Goal: Task Accomplishment & Management: Complete application form

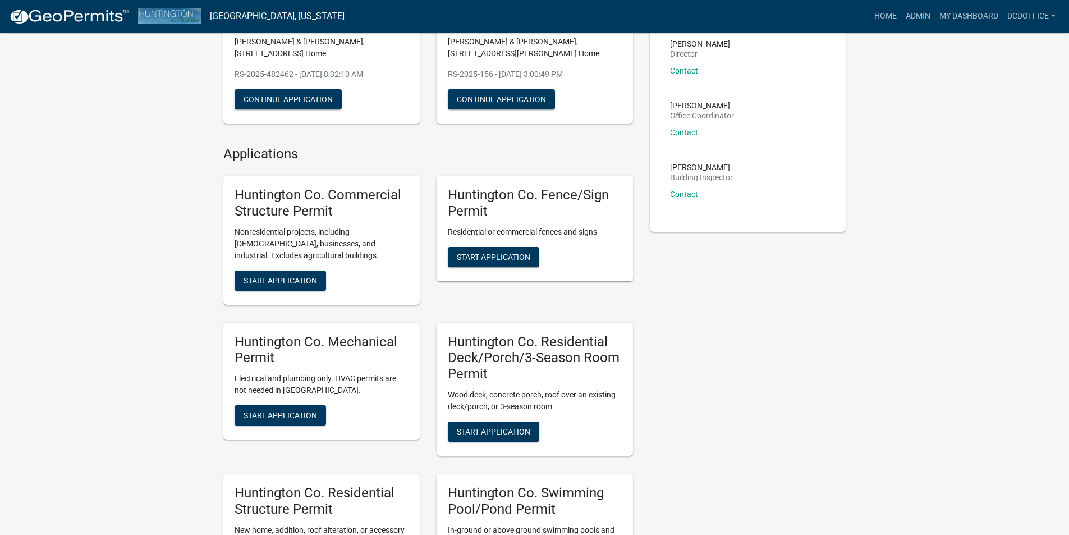
scroll to position [168, 0]
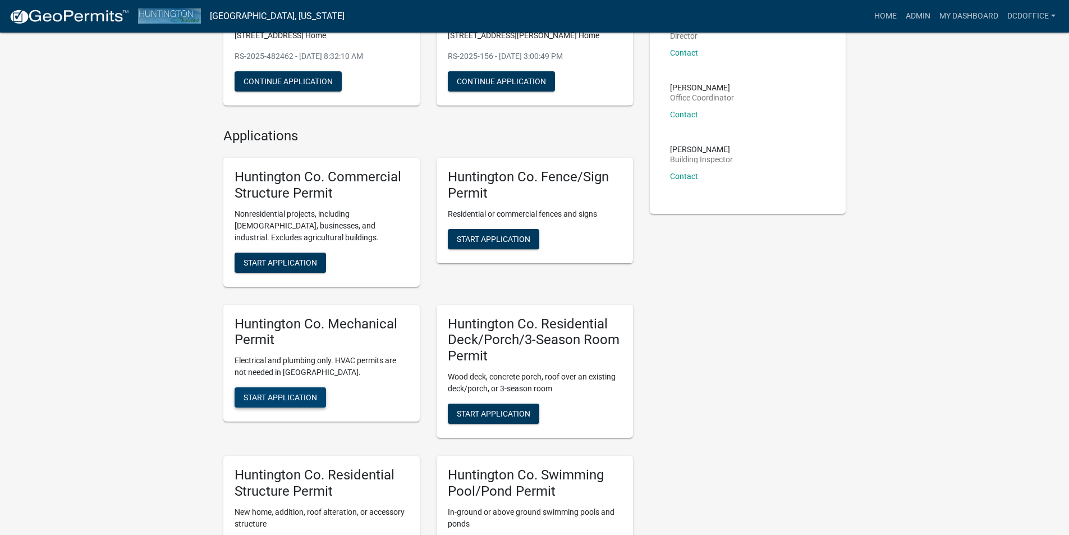
click at [258, 391] on button "Start Application" at bounding box center [280, 397] width 91 height 20
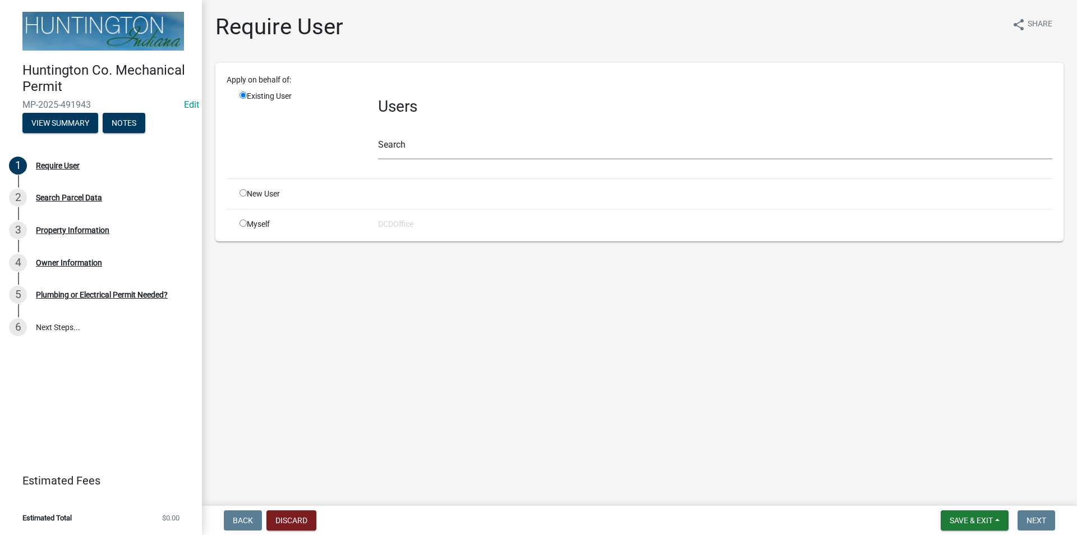
click at [242, 223] on input "radio" at bounding box center [243, 222] width 7 height 7
radio input "true"
radio input "false"
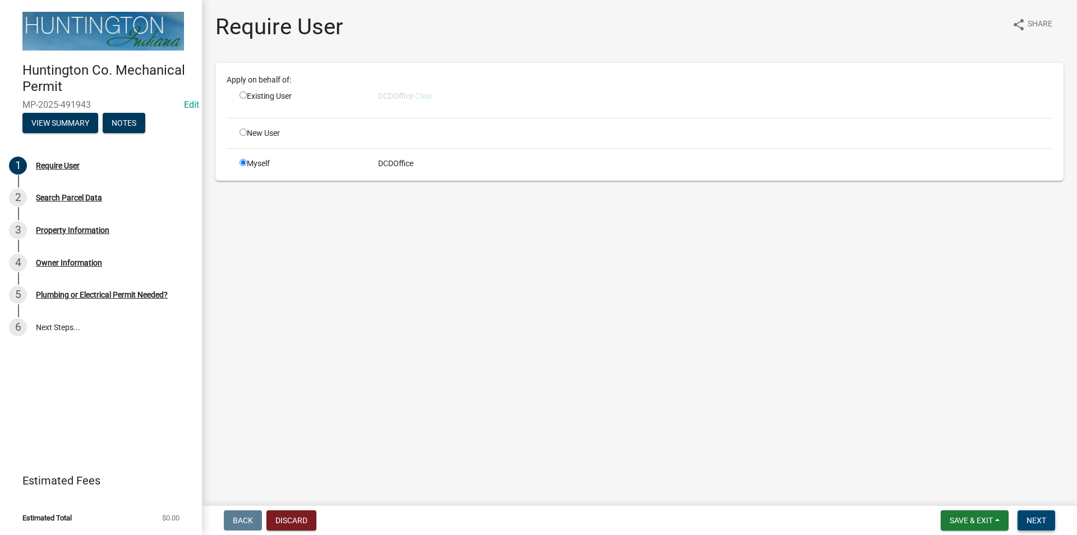
click at [1038, 520] on span "Next" at bounding box center [1037, 520] width 20 height 9
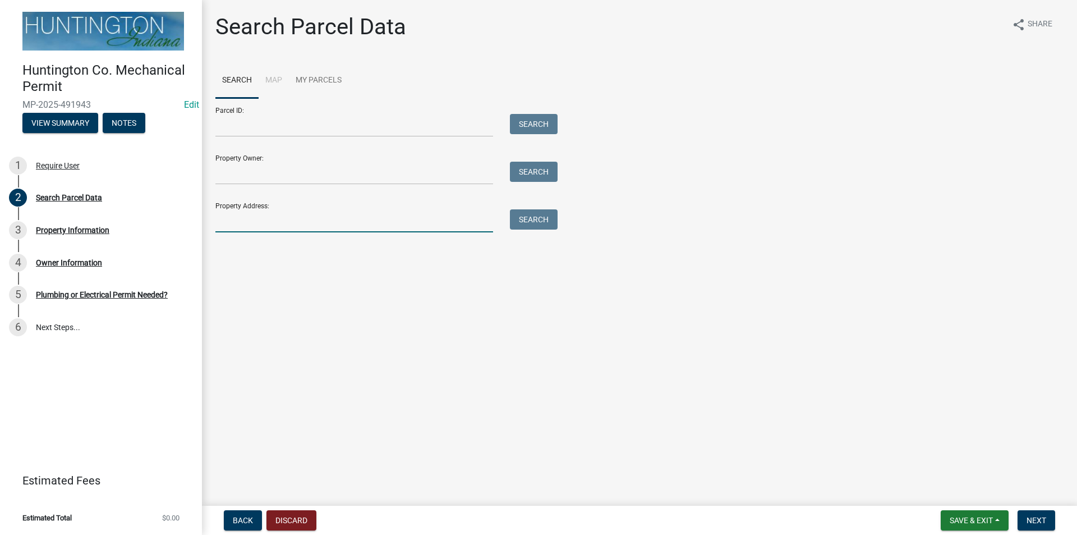
click at [282, 228] on input "Property Address:" at bounding box center [354, 220] width 278 height 23
type input "3144"
click at [524, 219] on button "Search" at bounding box center [534, 219] width 48 height 20
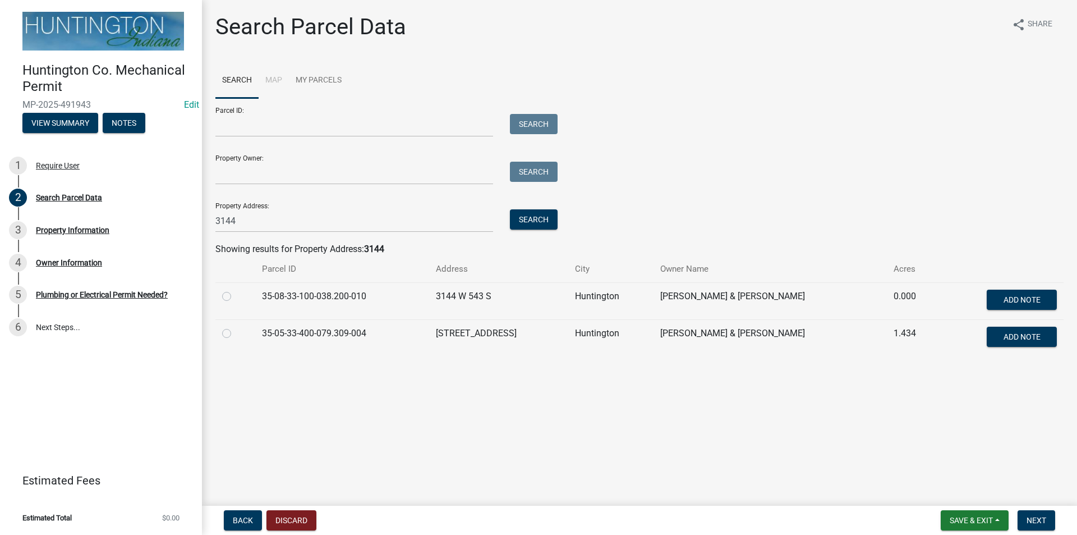
click at [236, 289] on label at bounding box center [236, 289] width 0 height 0
click at [236, 295] on input "radio" at bounding box center [239, 292] width 7 height 7
radio input "true"
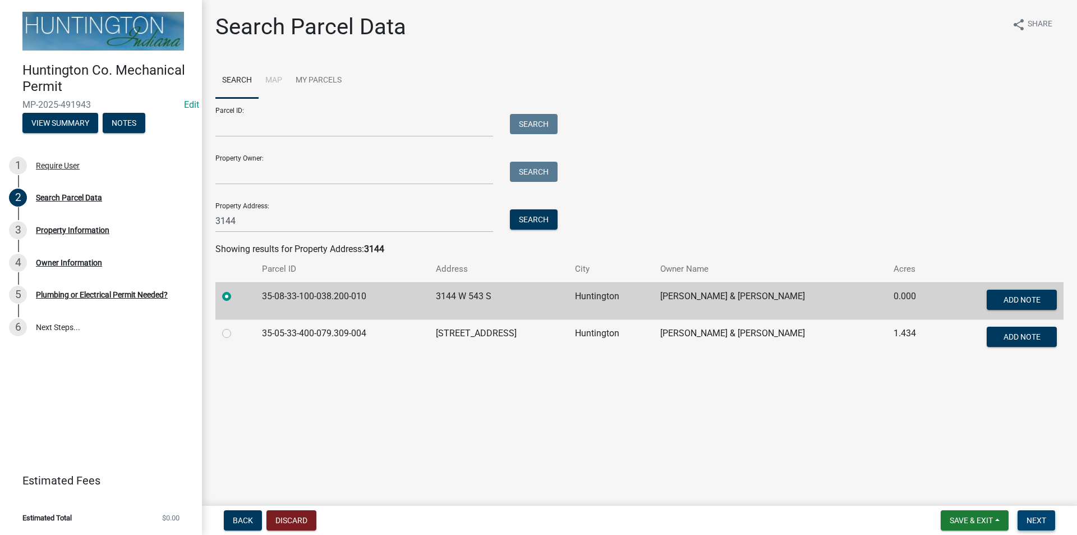
click at [1054, 527] on button "Next" at bounding box center [1037, 520] width 38 height 20
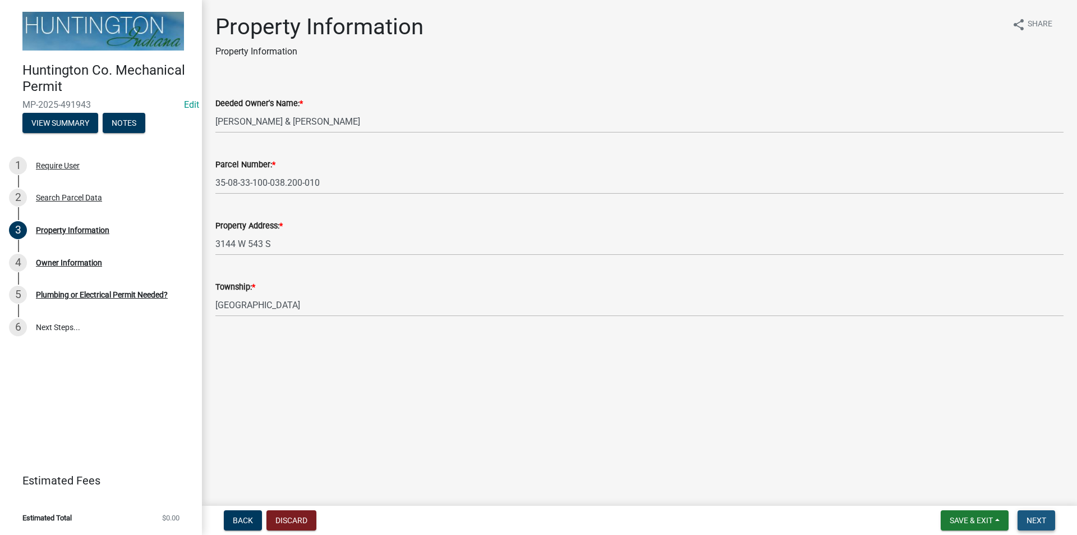
click at [1045, 524] on span "Next" at bounding box center [1037, 520] width 20 height 9
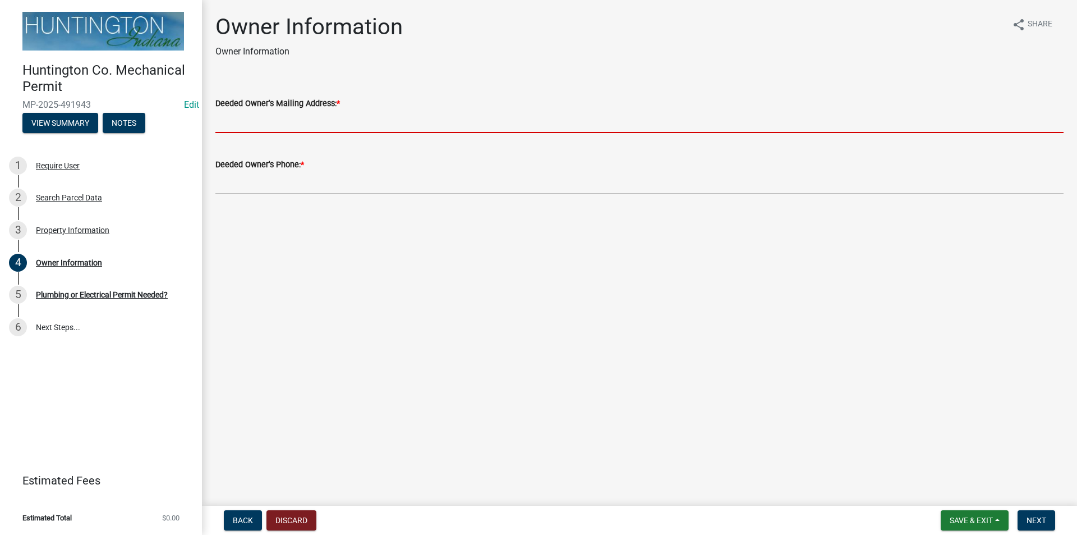
click at [231, 125] on input "Deeded Owner's Mailing Address: *" at bounding box center [639, 121] width 848 height 23
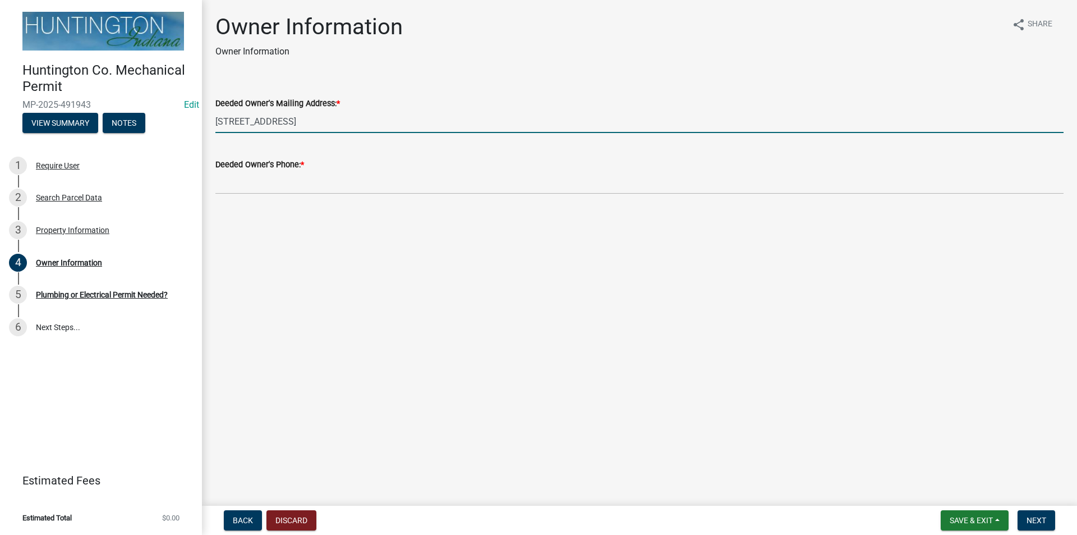
type input "[STREET_ADDRESS]"
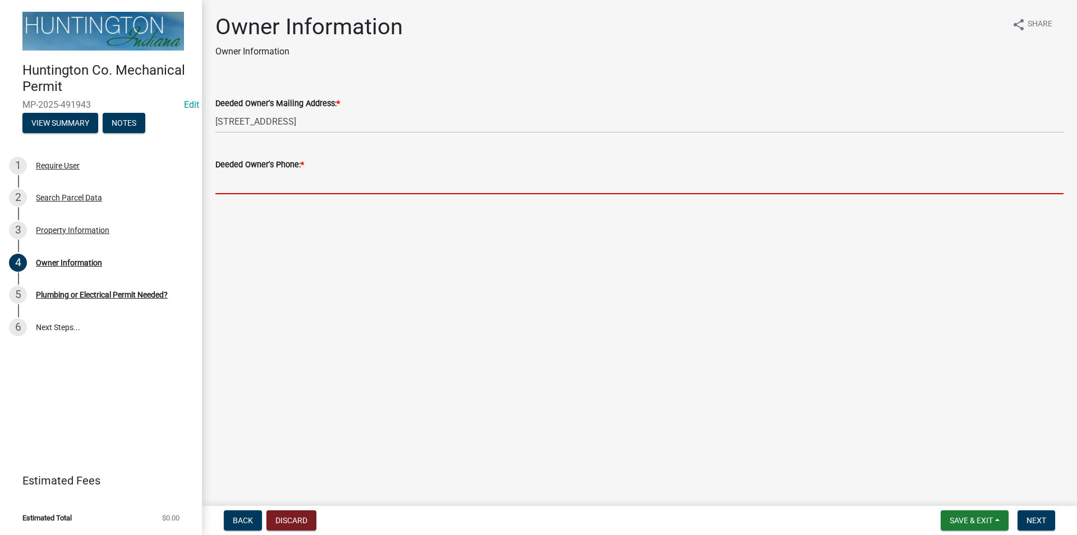
click at [304, 185] on input "Deeded Owner's Phone: *" at bounding box center [639, 182] width 848 height 23
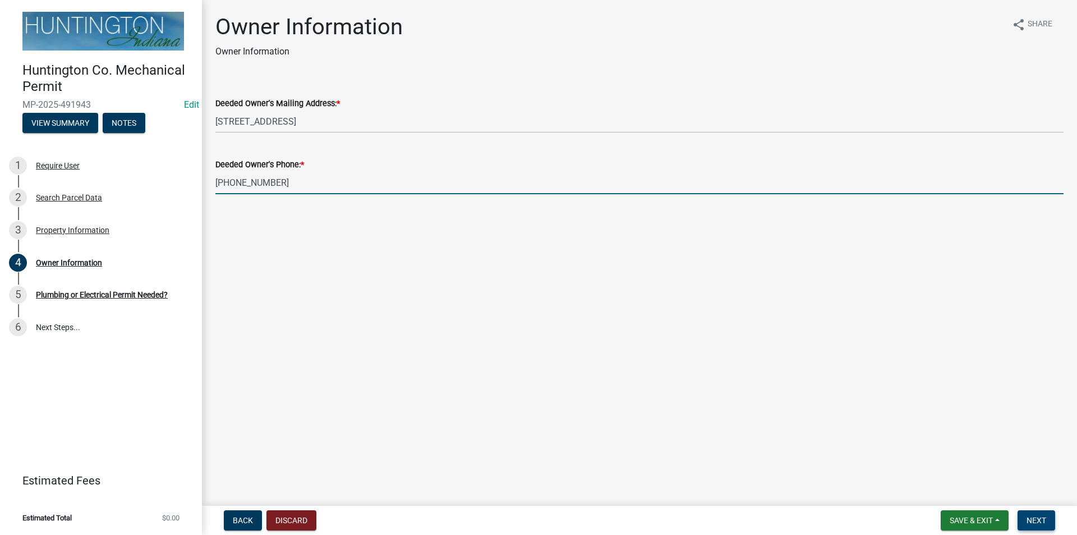
type input "[PHONE_NUMBER]"
click at [1047, 522] on button "Next" at bounding box center [1037, 520] width 38 height 20
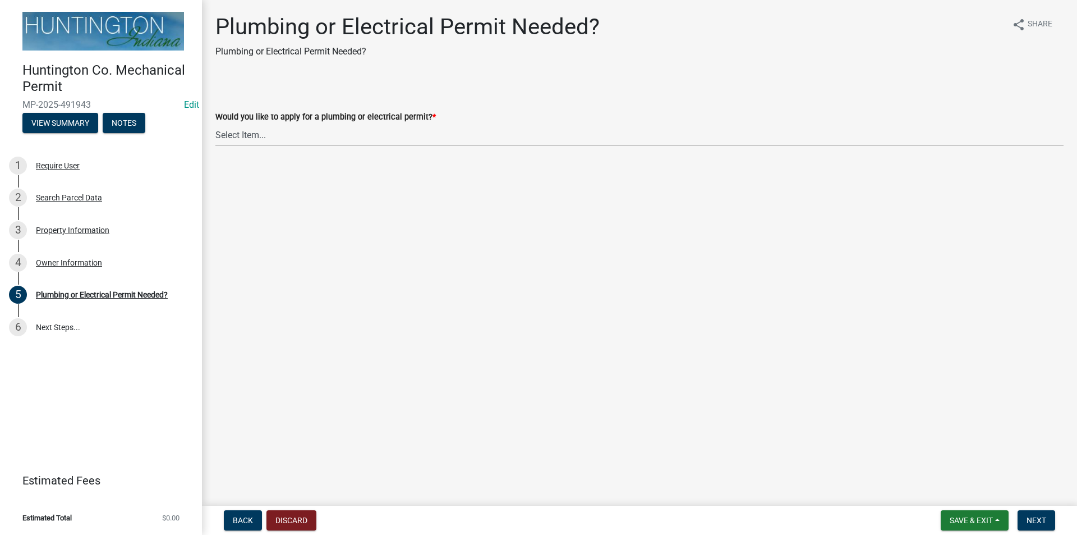
click at [256, 119] on label "Would you like to apply for a plumbing or electrical permit? *" at bounding box center [325, 117] width 220 height 8
click at [256, 123] on select "Select Item... plumbing electrical" at bounding box center [639, 134] width 848 height 23
click at [261, 134] on select "Select Item... plumbing electrical" at bounding box center [639, 134] width 848 height 23
click at [215, 123] on select "Select Item... plumbing electrical" at bounding box center [639, 134] width 848 height 23
select select "82bdcc69-8734-43af-a4fa-e76f8d275e41"
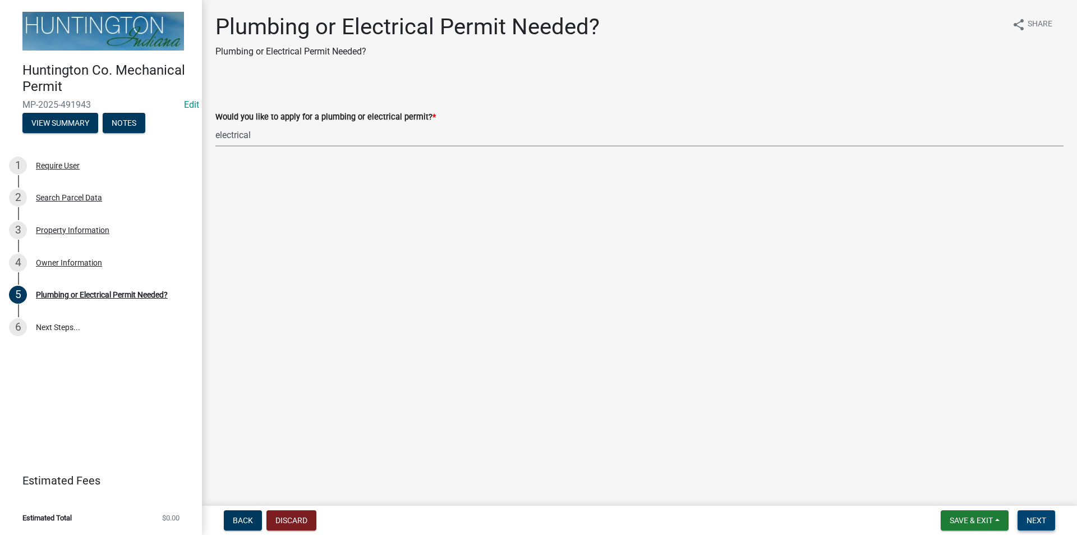
click at [1036, 516] on span "Next" at bounding box center [1037, 520] width 20 height 9
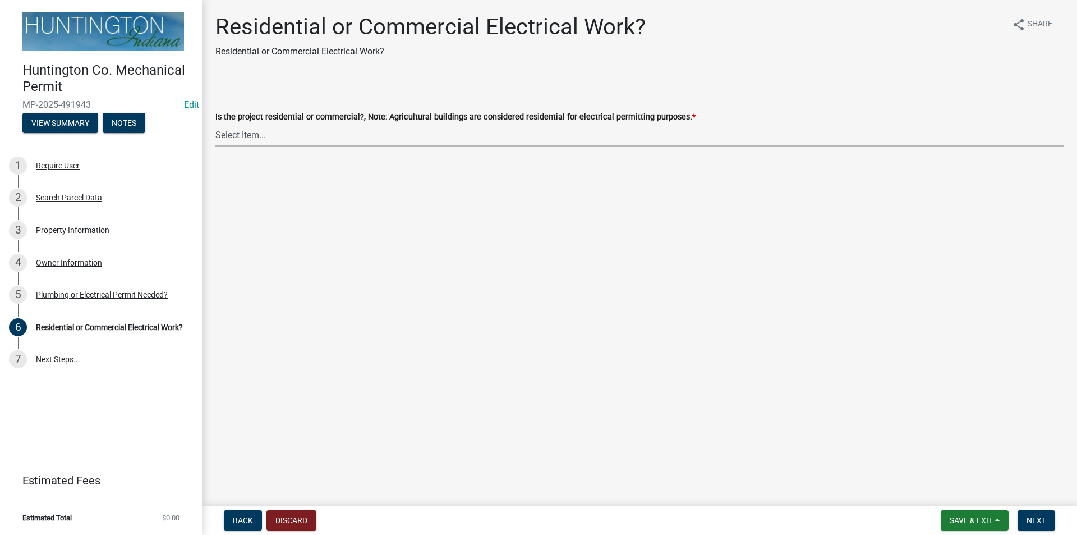
click at [240, 133] on select "Select Item... Residential Commercial" at bounding box center [639, 134] width 848 height 23
click at [215, 123] on select "Select Item... Residential Commercial" at bounding box center [639, 134] width 848 height 23
select select "3db72f89-ebf7-44a2-a43c-36ed77a05272"
click at [1049, 513] on button "Next" at bounding box center [1037, 520] width 38 height 20
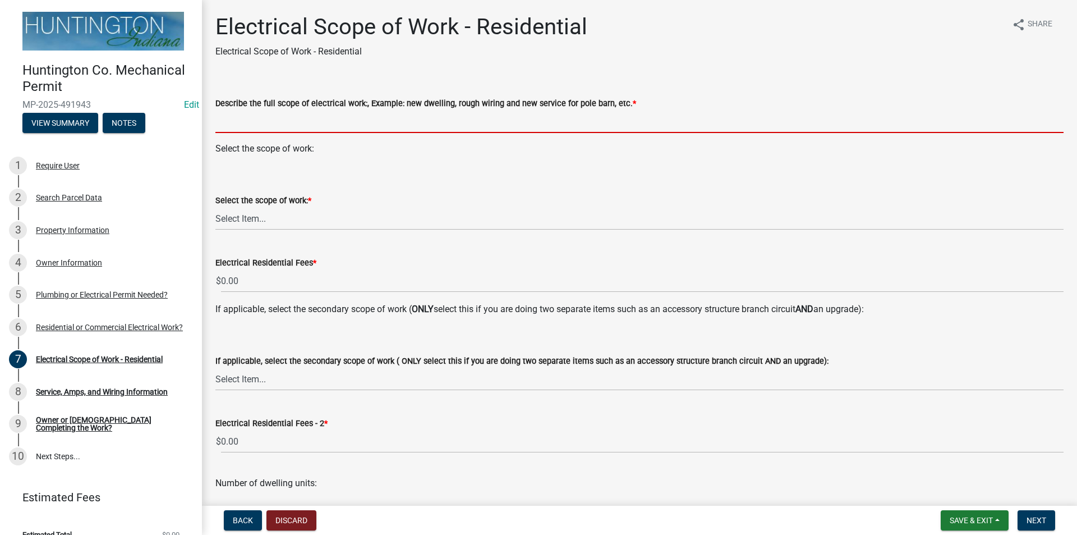
click at [287, 121] on input "Describe the full scope of electrical work:, Example: new dwelling, rough wirin…" at bounding box center [639, 121] width 848 height 23
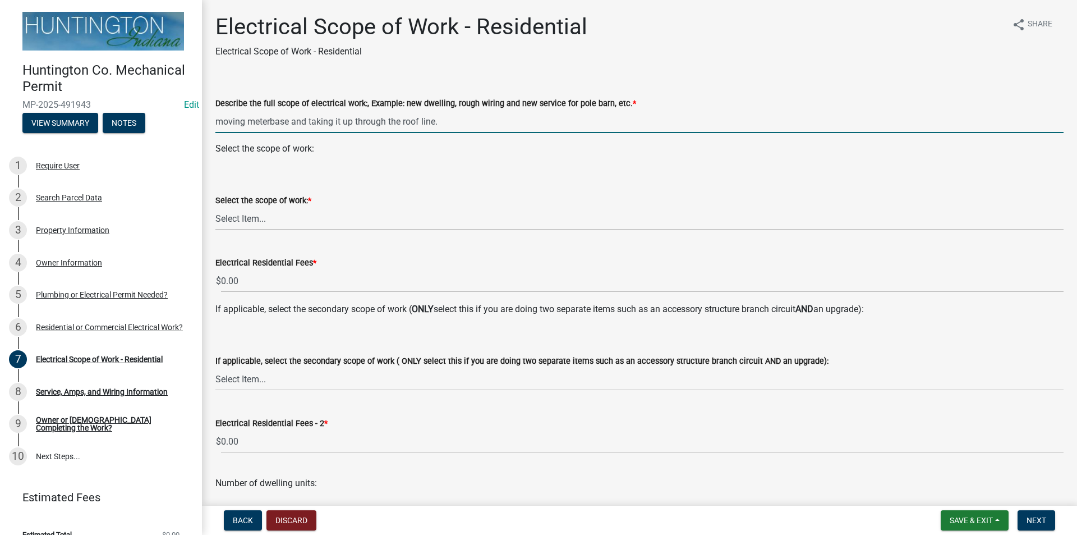
type input "moving meterbase and taking it up through the roof line."
click at [266, 221] on select "Select Item... New Service (new meter base installation) Upgrade (includes relo…" at bounding box center [639, 218] width 848 height 23
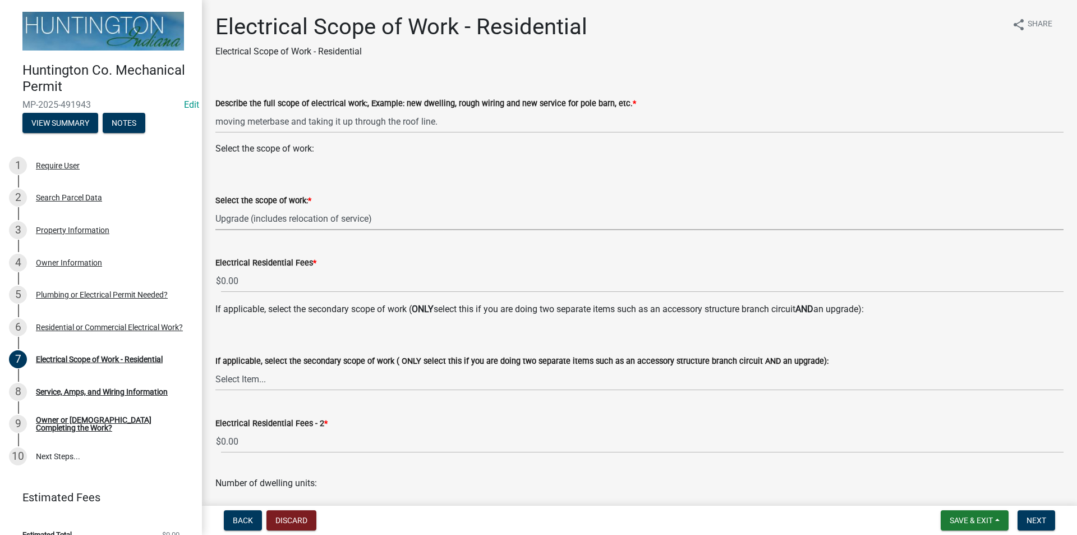
click at [215, 207] on select "Select Item... New Service (new meter base installation) Upgrade (includes relo…" at bounding box center [639, 218] width 848 height 23
select select "108a24b7-cc86-458b-9d07-b72a6c5c0cf8"
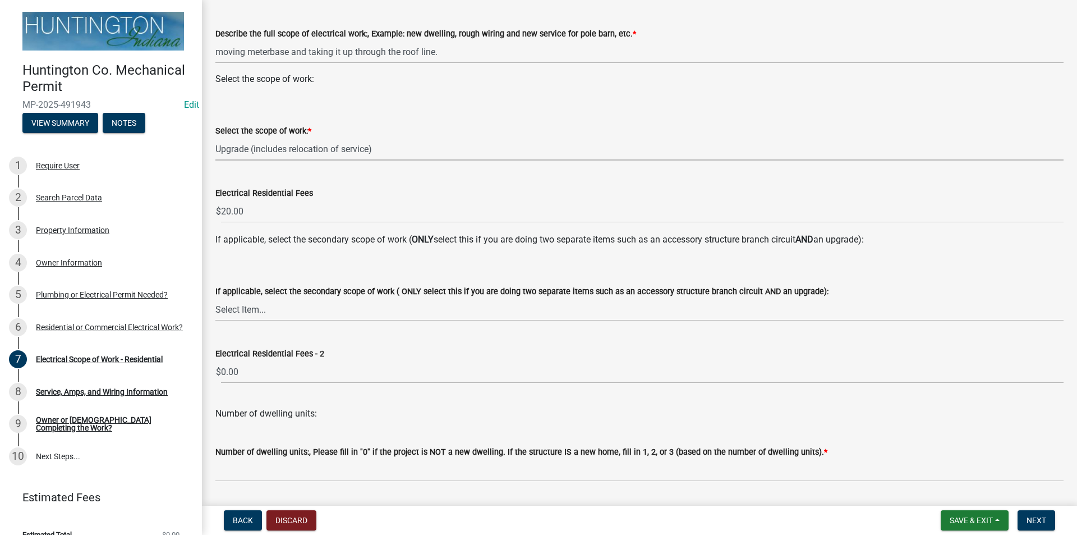
scroll to position [166, 0]
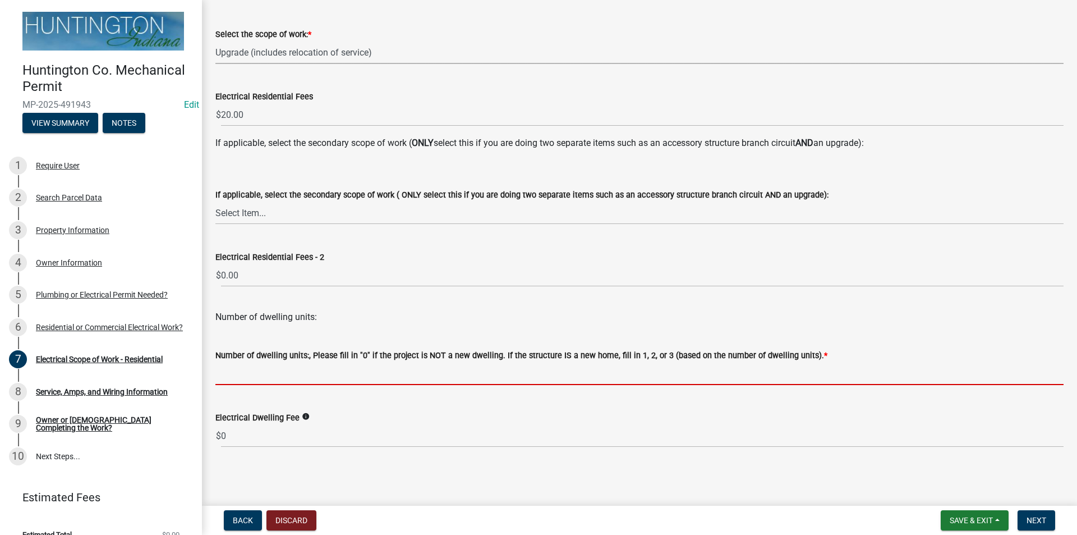
click at [268, 377] on input "text" at bounding box center [639, 373] width 848 height 23
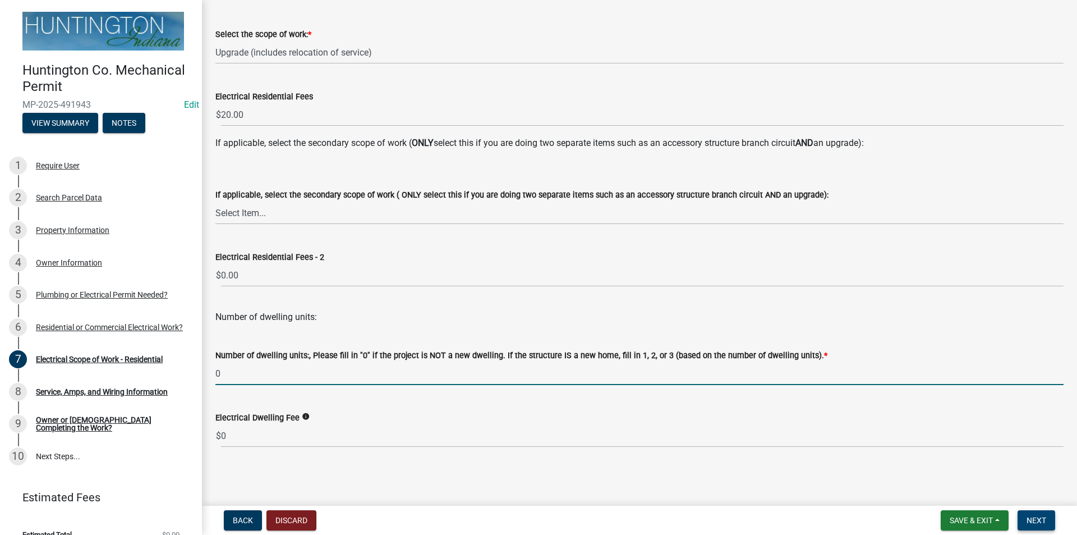
type input "0"
click at [1034, 518] on span "Next" at bounding box center [1037, 520] width 20 height 9
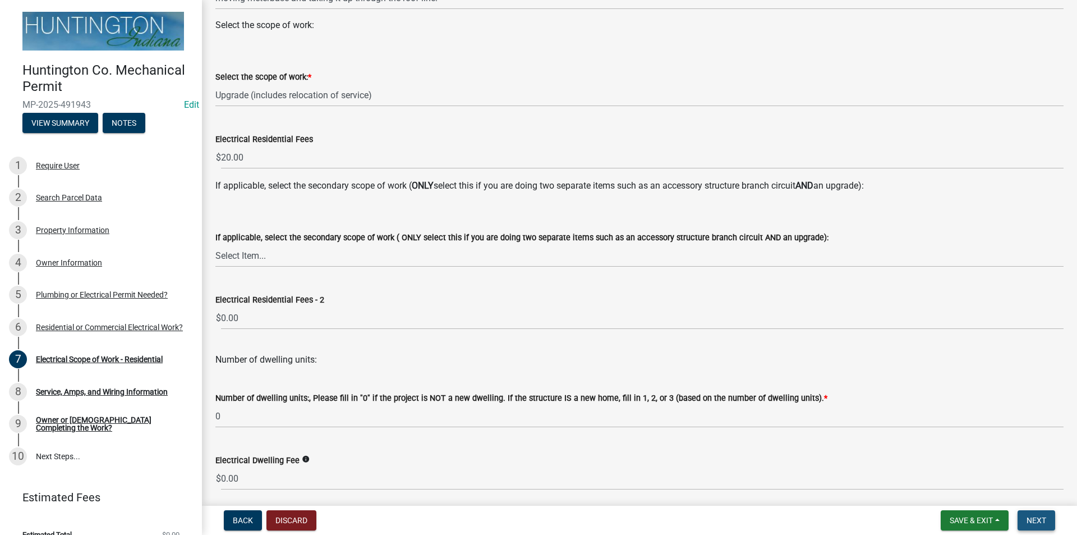
click at [1034, 518] on span "Next" at bounding box center [1037, 520] width 20 height 9
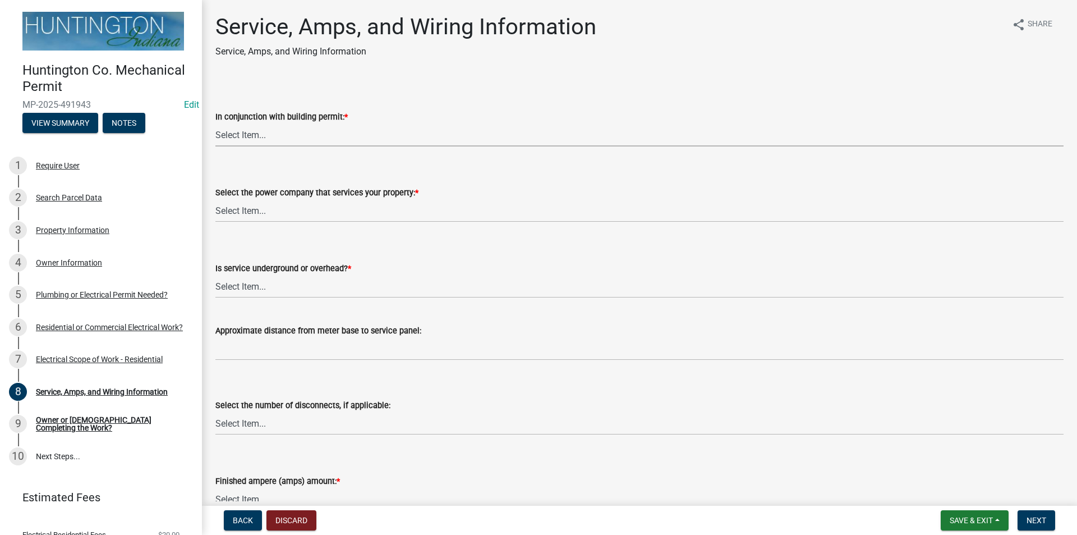
click at [242, 144] on select "Select Item... Yes No" at bounding box center [639, 134] width 848 height 23
click at [215, 123] on select "Select Item... Yes No" at bounding box center [639, 134] width 848 height 23
select select "b5401265-710a-437d-bfc0-f060779c66cc"
click at [256, 214] on select "Select Item... Duke Energy Northeastern REMC Wabash County REMC [PERSON_NAME] U…" at bounding box center [639, 210] width 848 height 23
click at [215, 199] on select "Select Item... Duke Energy Northeastern REMC Wabash County REMC [PERSON_NAME] U…" at bounding box center [639, 210] width 848 height 23
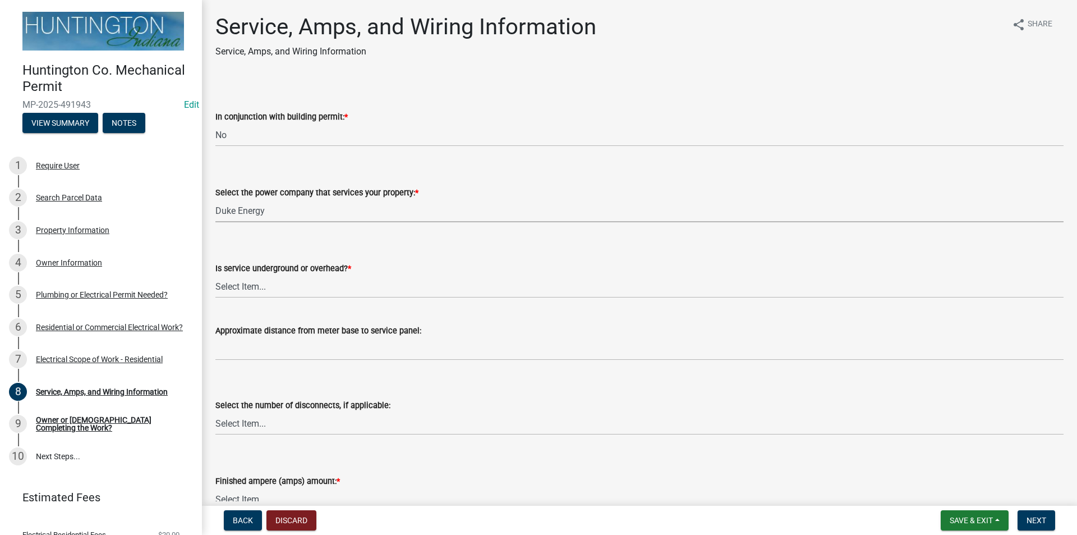
select select "86d62ac7-5622-45a6-b031-aaeffb271793"
click at [256, 286] on select "Select Item... Underground Overhead" at bounding box center [639, 286] width 848 height 23
click at [215, 275] on select "Select Item... Underground Overhead" at bounding box center [639, 286] width 848 height 23
select select "0062908c-337a-4ab8-a3d7-0b4f4dedaf0b"
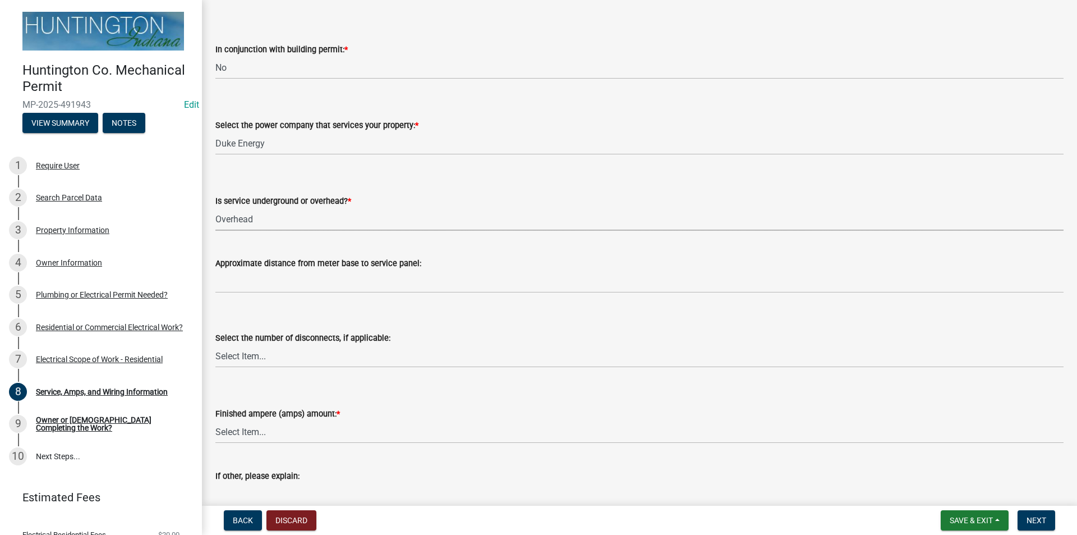
scroll to position [112, 0]
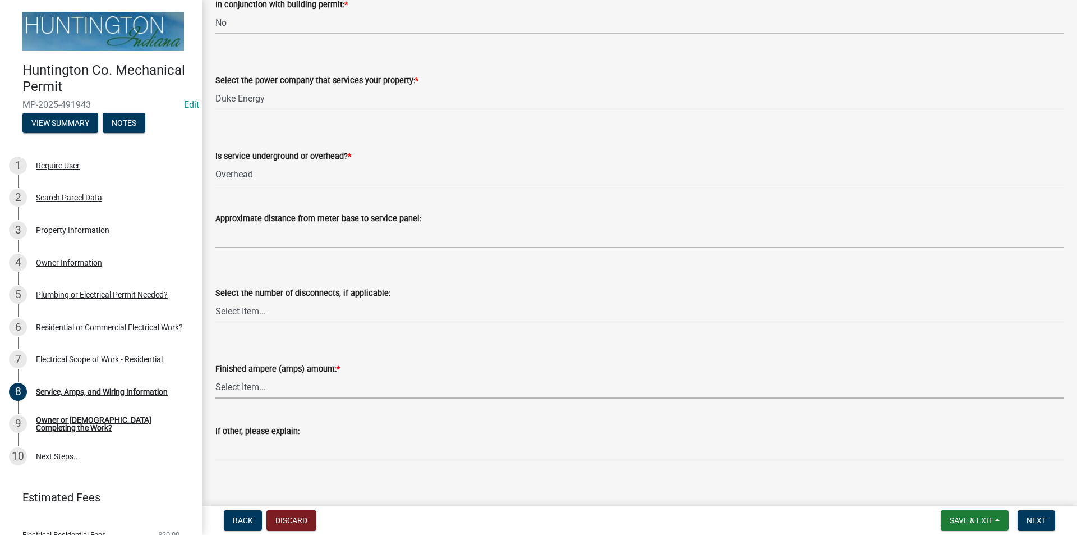
click at [258, 384] on select "Select Item... 100 amp 200 amp 400 amp other" at bounding box center [639, 386] width 848 height 23
click at [215, 375] on select "Select Item... 100 amp 200 amp 400 amp other" at bounding box center [639, 386] width 848 height 23
select select "a444adeb-efd2-4352-a035-3875d9defab1"
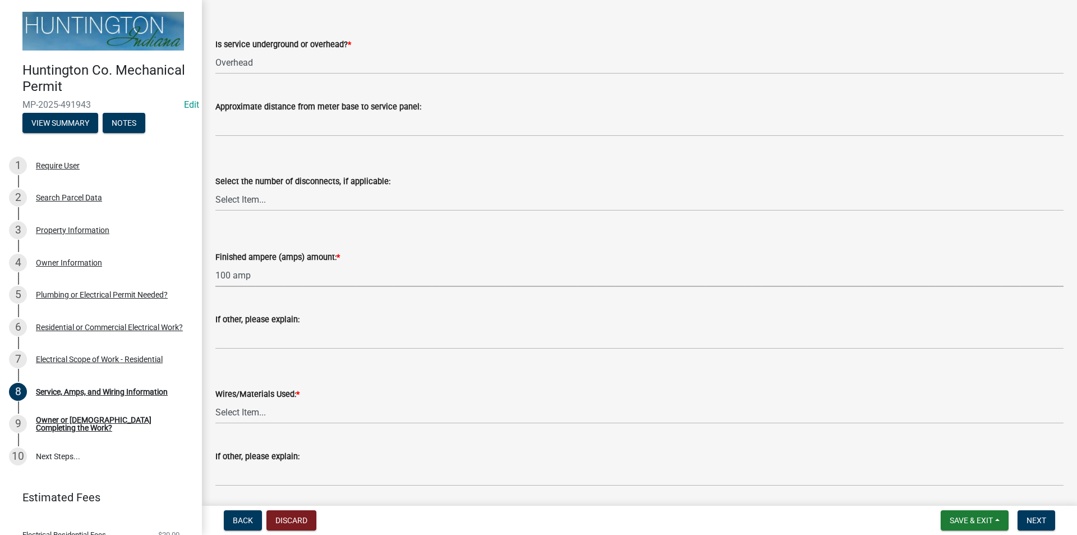
scroll to position [224, 0]
click at [256, 420] on select "Select Item... 2 AWG Aluminum 4 AWG Copper 2-4/0 or 1-1/0 Aluminum 2/0 Copper 2…" at bounding box center [639, 411] width 848 height 23
click at [215, 400] on select "Select Item... 2 AWG Aluminum 4 AWG Copper 2-4/0 or 1-1/0 Aluminum 2/0 Copper 2…" at bounding box center [639, 411] width 848 height 23
select select "70649a63-3602-481b-ad5b-db27d31a70a2"
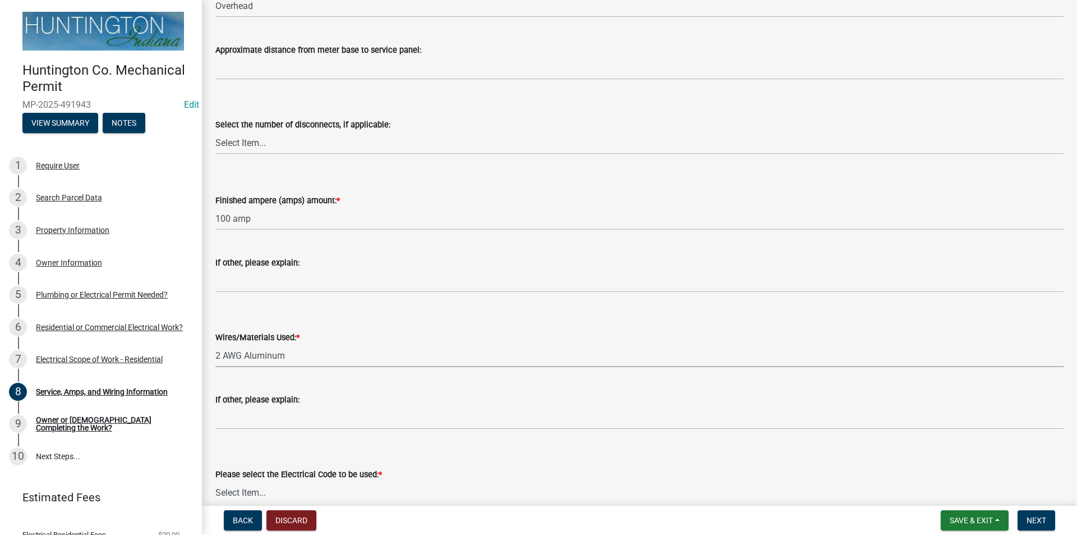
scroll to position [337, 0]
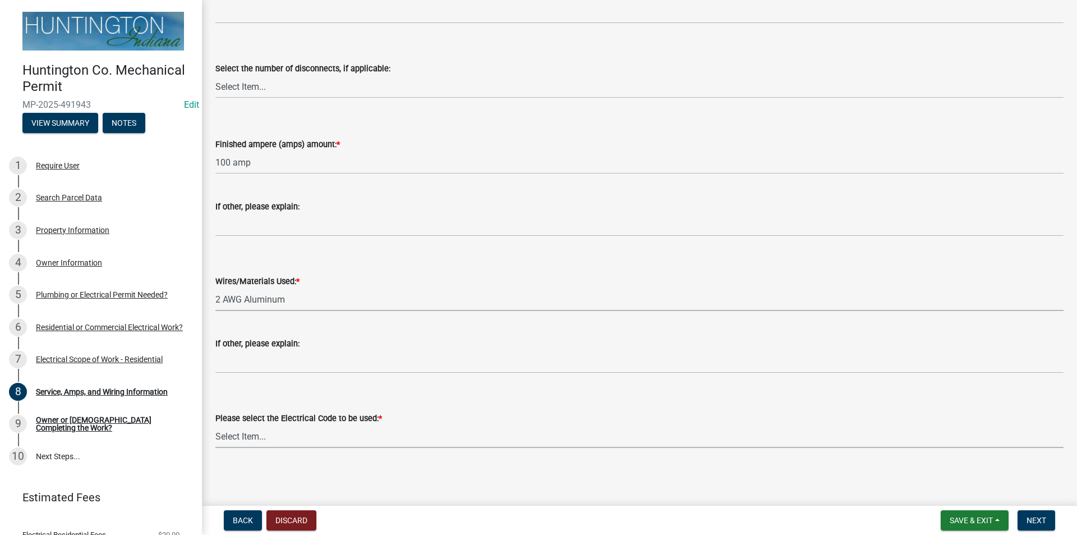
click at [254, 440] on select "Select Item... [US_STATE] Electrical Code One & Two Family Dwelling Code" at bounding box center [639, 436] width 848 height 23
click at [215, 425] on select "Select Item... [US_STATE] Electrical Code One & Two Family Dwelling Code" at bounding box center [639, 436] width 848 height 23
select select "5aeea631-e80a-4ba0-b39f-f5c26114ddfc"
click at [1026, 517] on button "Next" at bounding box center [1037, 520] width 38 height 20
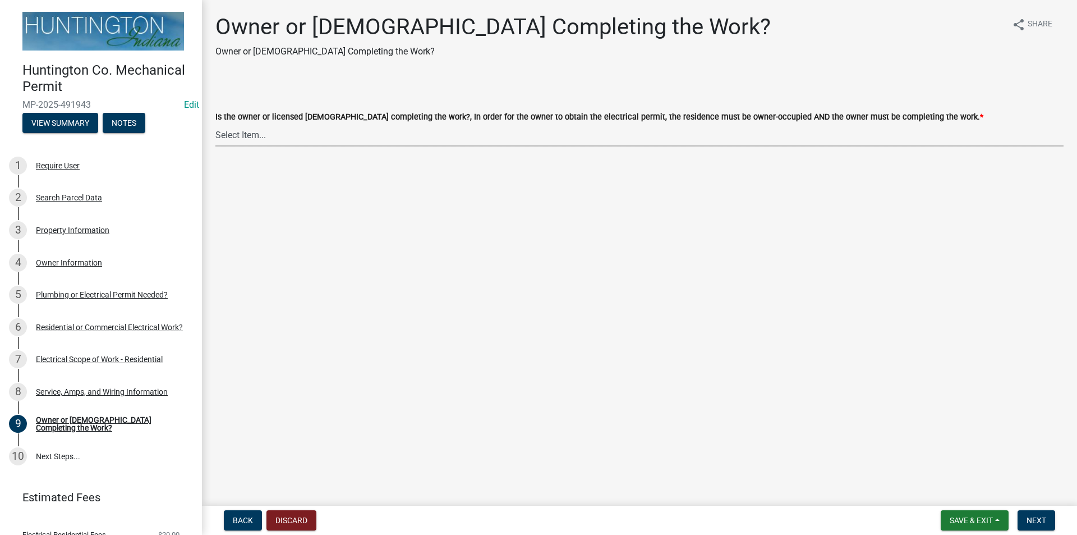
click at [250, 132] on select "Select Item... owner contractor" at bounding box center [639, 134] width 848 height 23
click at [215, 123] on select "Select Item... owner contractor" at bounding box center [639, 134] width 848 height 23
select select "408e0cf4-d53f-4268-b860-e8792218a171"
click at [1021, 519] on button "Next" at bounding box center [1037, 520] width 38 height 20
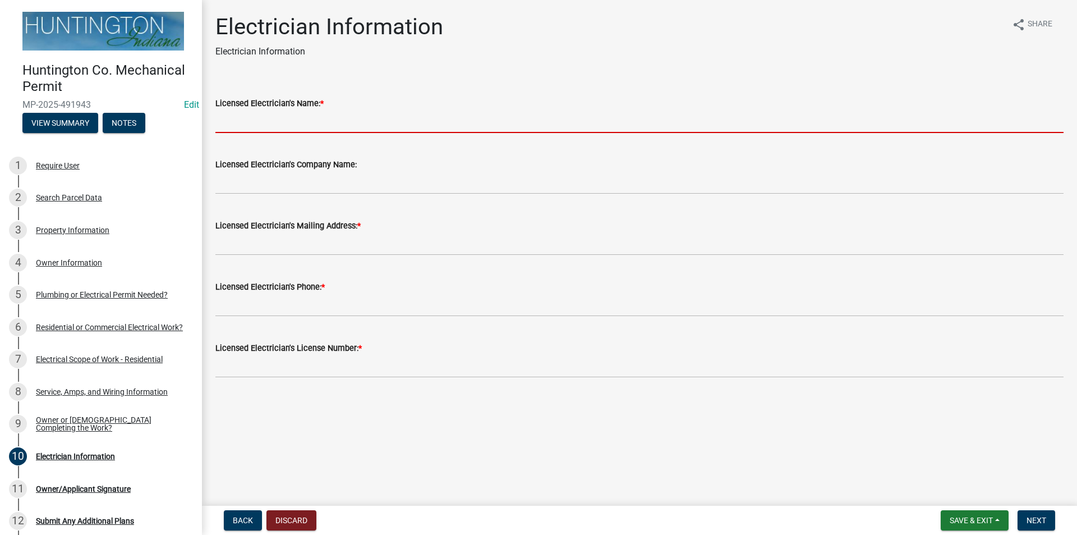
click at [243, 126] on input "Licensed Electrician's Name: *" at bounding box center [639, 121] width 848 height 23
type input "Brain Young"
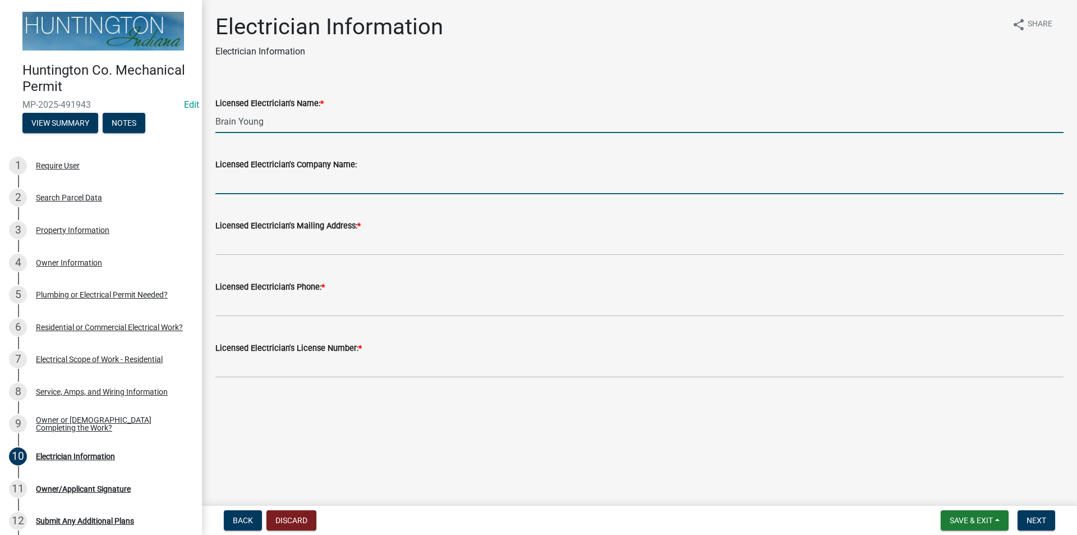
click at [286, 182] on input "Licensed Electrician's Company Name:" at bounding box center [639, 182] width 848 height 23
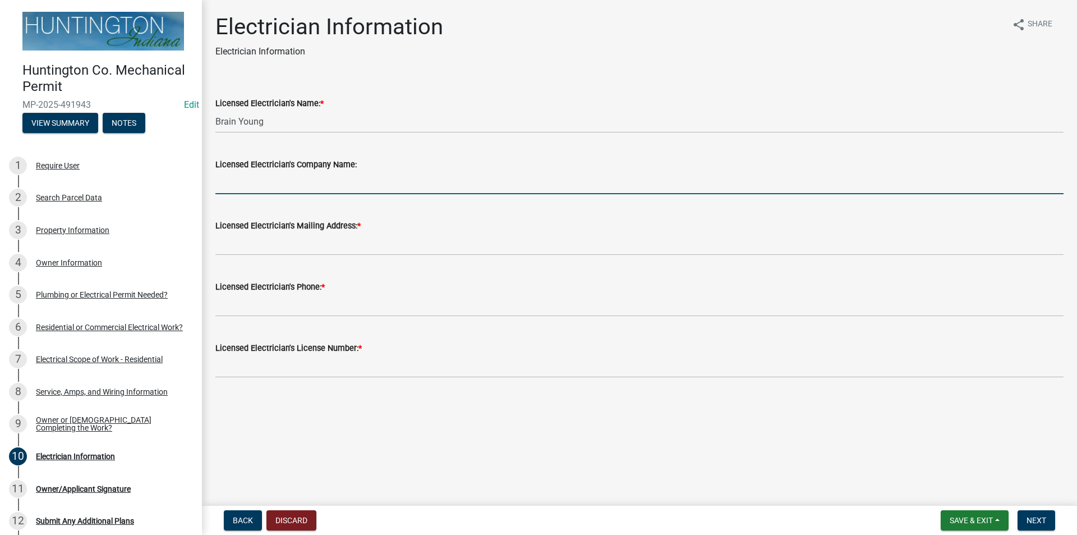
type input "[PERSON_NAME]"
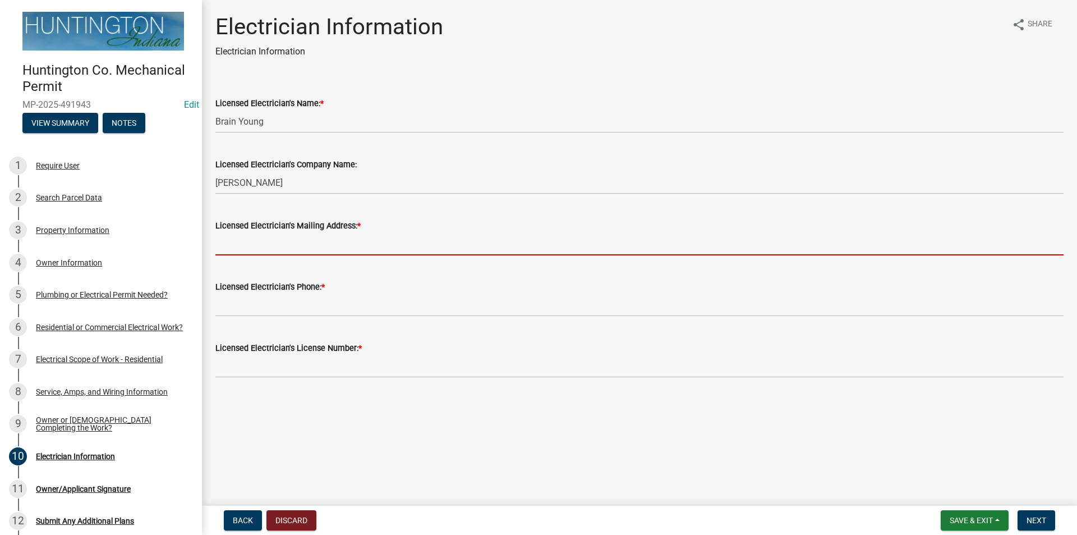
click at [291, 237] on input "Licensed Electrician's Mailing Address: *" at bounding box center [639, 243] width 848 height 23
type input "[STREET_ADDRESS]"
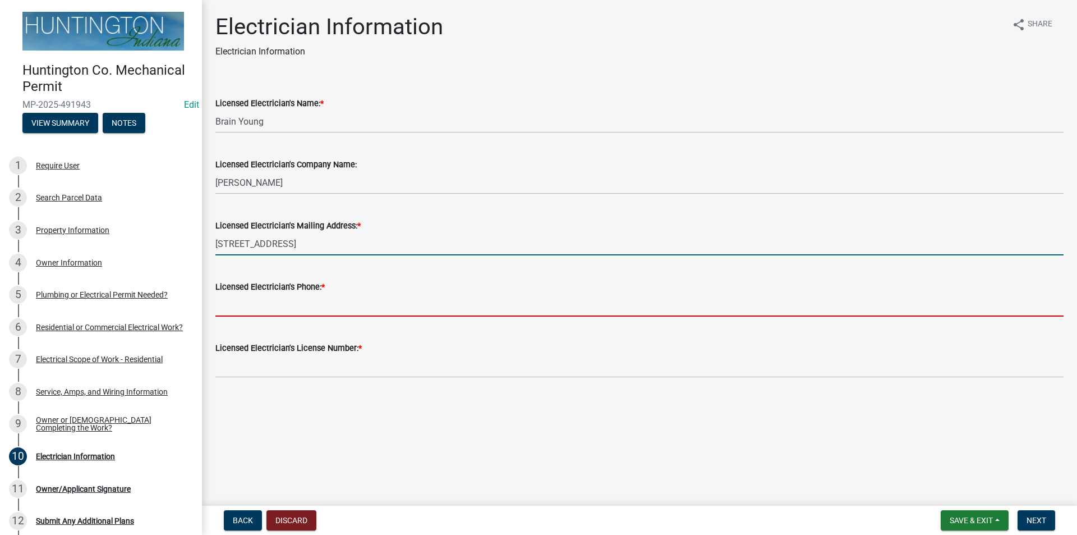
click at [295, 301] on input "Licensed Electrician's Phone: *" at bounding box center [639, 304] width 848 height 23
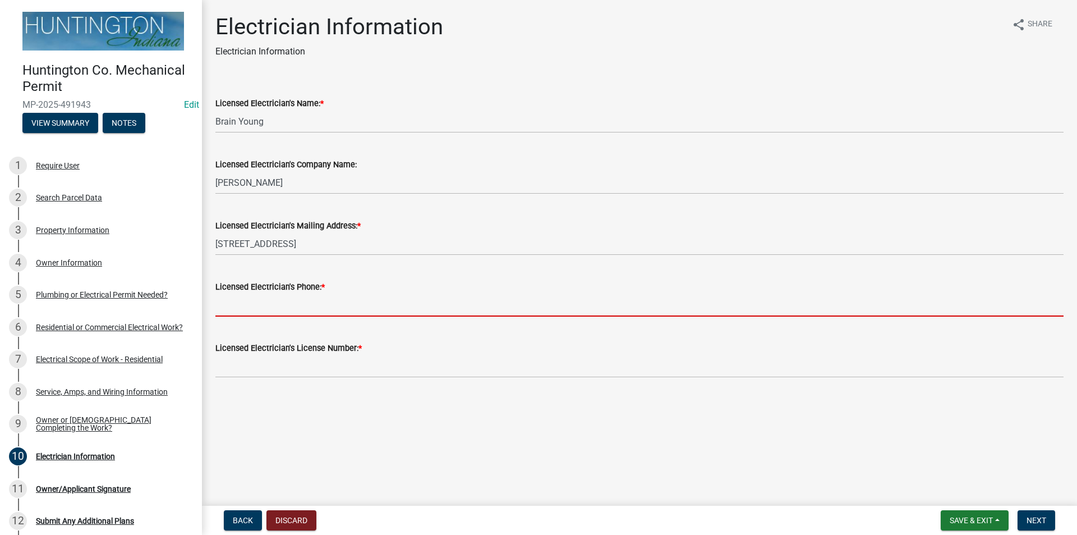
type input "[PHONE_NUMBER]"
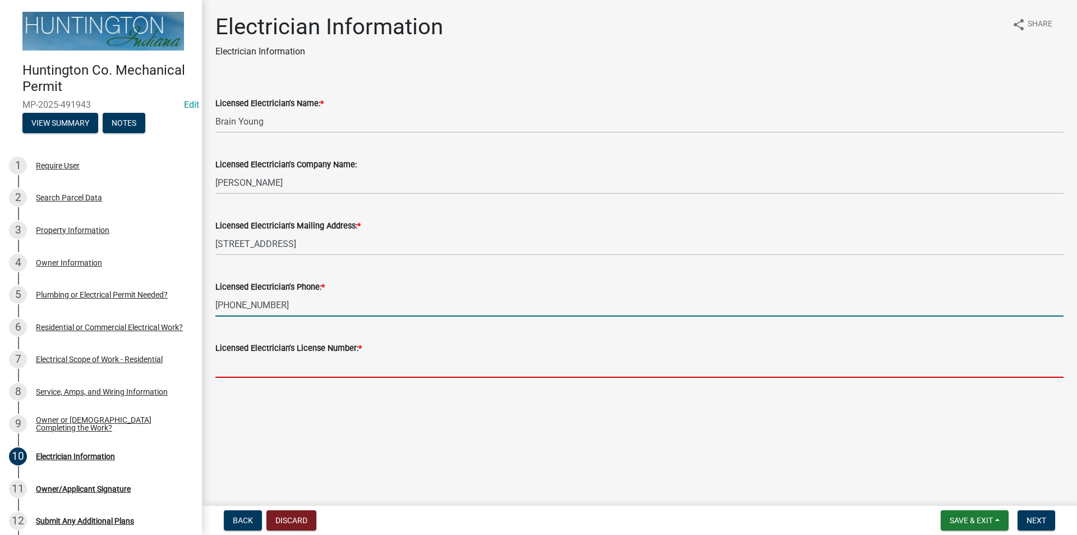
click at [305, 362] on input "Licensed Electrician's License Number: *" at bounding box center [639, 366] width 848 height 23
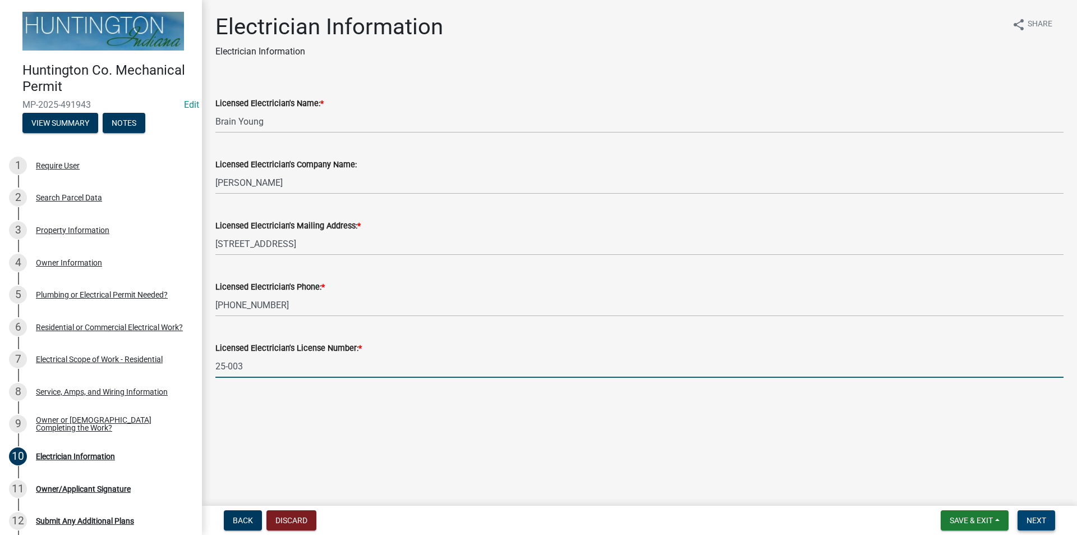
type input "25-003"
click at [1033, 516] on span "Next" at bounding box center [1037, 520] width 20 height 9
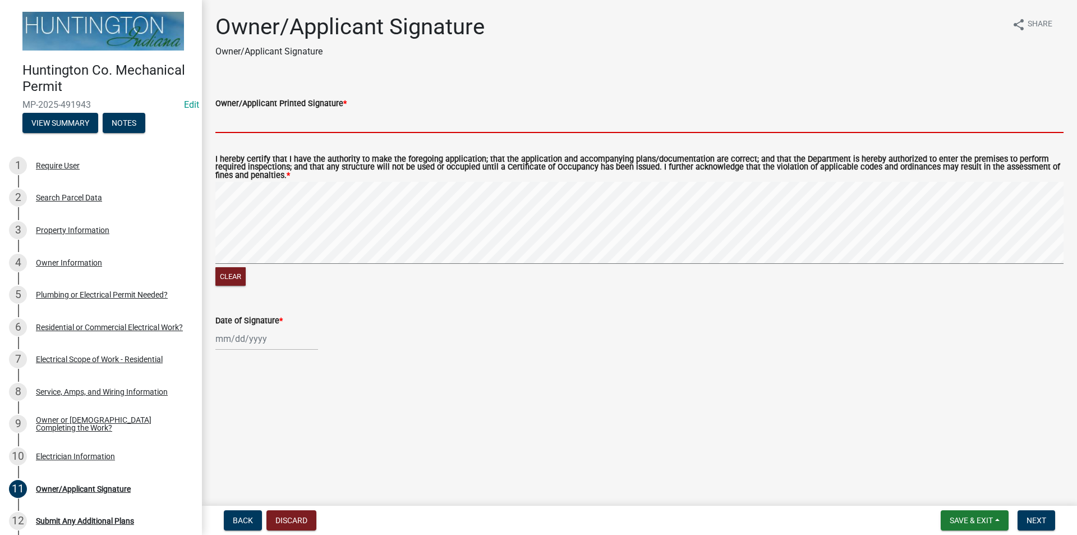
click at [288, 125] on input "Owner/Applicant Printed Signature *" at bounding box center [639, 121] width 848 height 23
type input "[PERSON_NAME]"
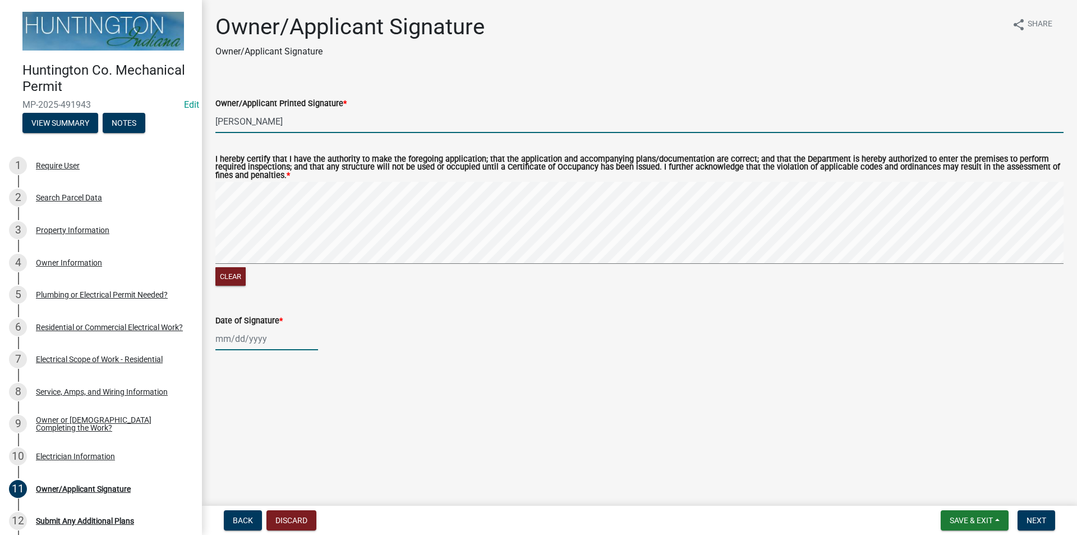
click at [233, 344] on div at bounding box center [266, 338] width 103 height 23
select select "10"
select select "2025"
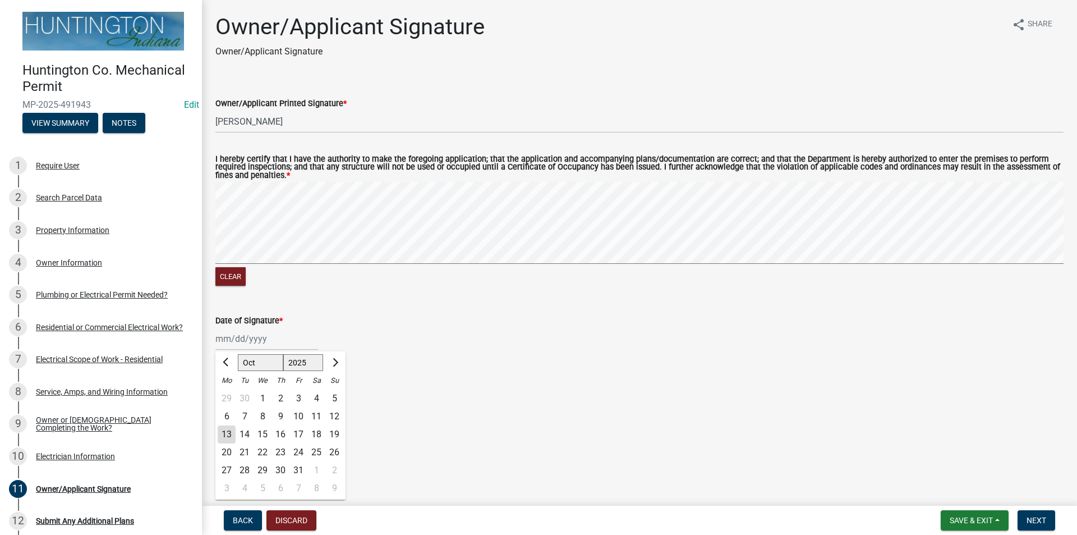
click at [227, 431] on div "13" at bounding box center [227, 434] width 18 height 18
type input "[DATE]"
click at [1021, 515] on button "Next" at bounding box center [1037, 520] width 38 height 20
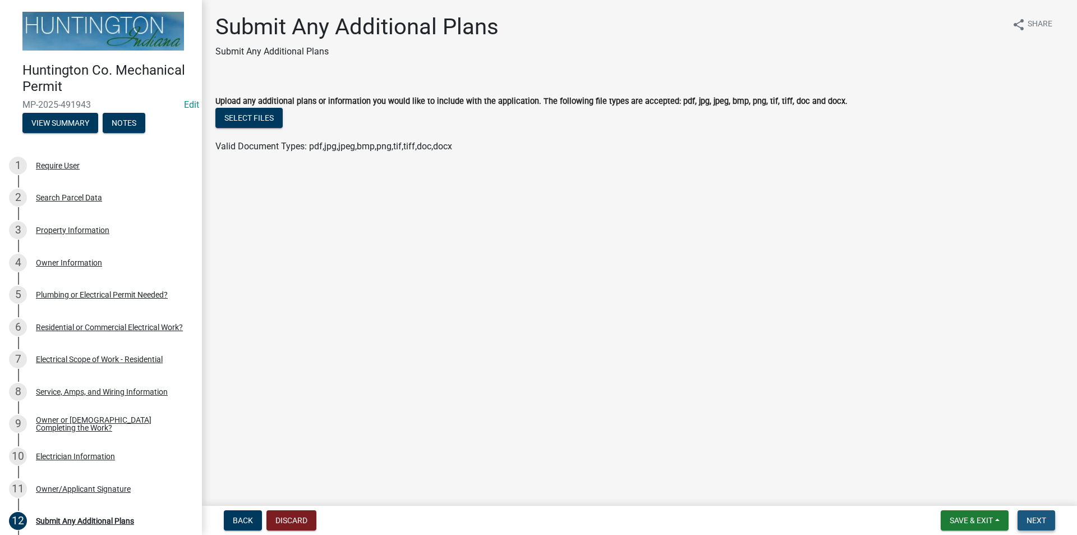
click at [1046, 513] on button "Next" at bounding box center [1037, 520] width 38 height 20
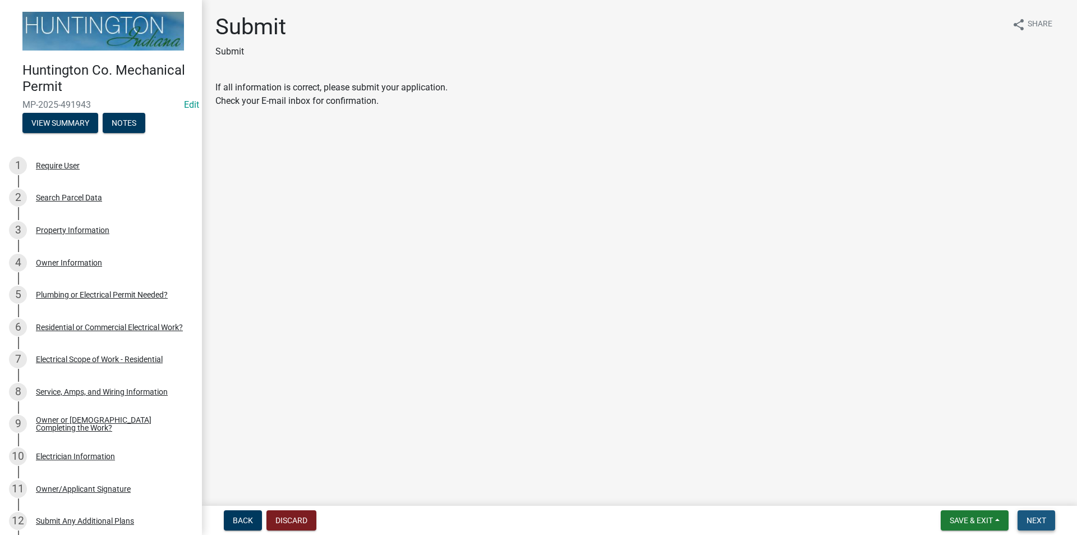
click at [1046, 513] on button "Next" at bounding box center [1037, 520] width 38 height 20
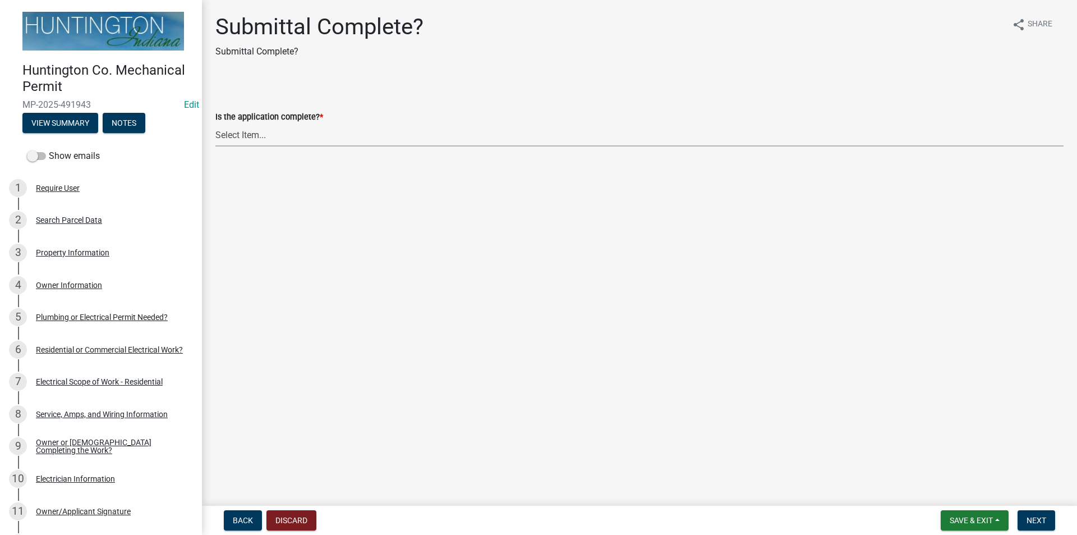
click at [247, 140] on select "Select Item... Yes No" at bounding box center [639, 134] width 848 height 23
click at [215, 123] on select "Select Item... Yes No" at bounding box center [639, 134] width 848 height 23
select select "7c0ff130-5471-4259-9b65-acf744ac6fa1"
click at [1040, 521] on span "Next" at bounding box center [1037, 520] width 20 height 9
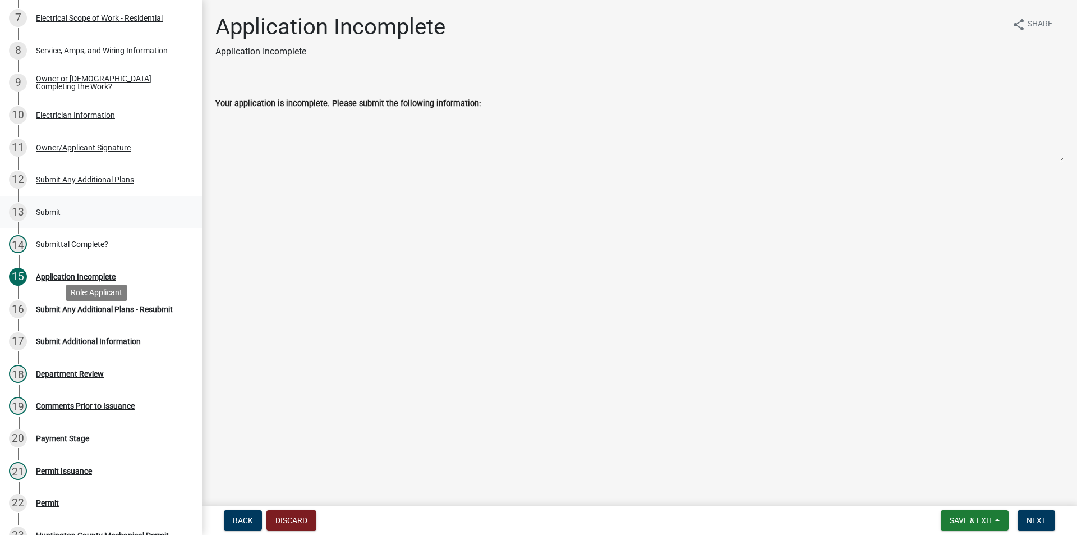
scroll to position [347, 0]
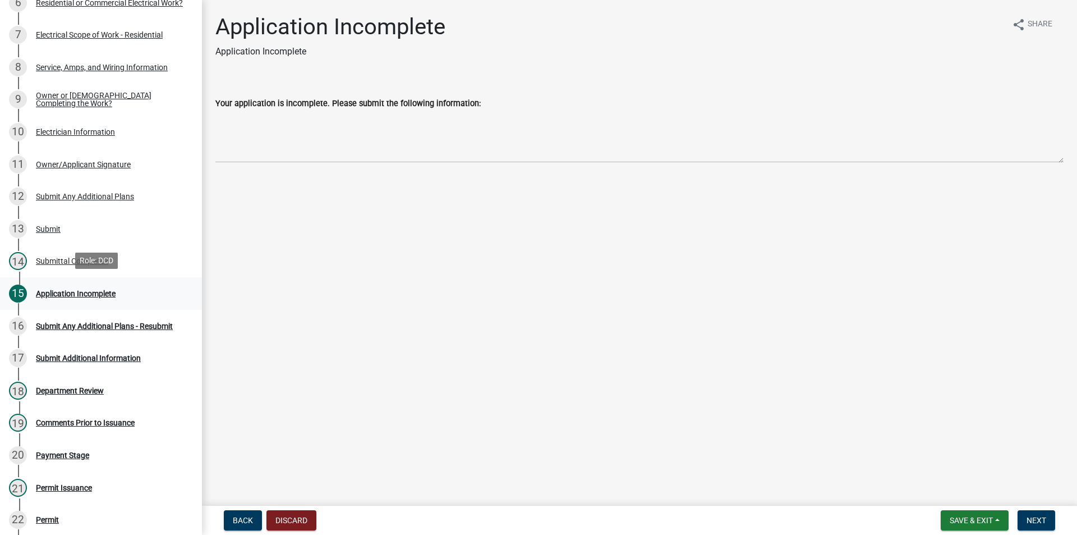
click at [57, 289] on div "Application Incomplete" at bounding box center [76, 293] width 80 height 8
click at [53, 257] on div "Submittal Complete?" at bounding box center [72, 261] width 72 height 8
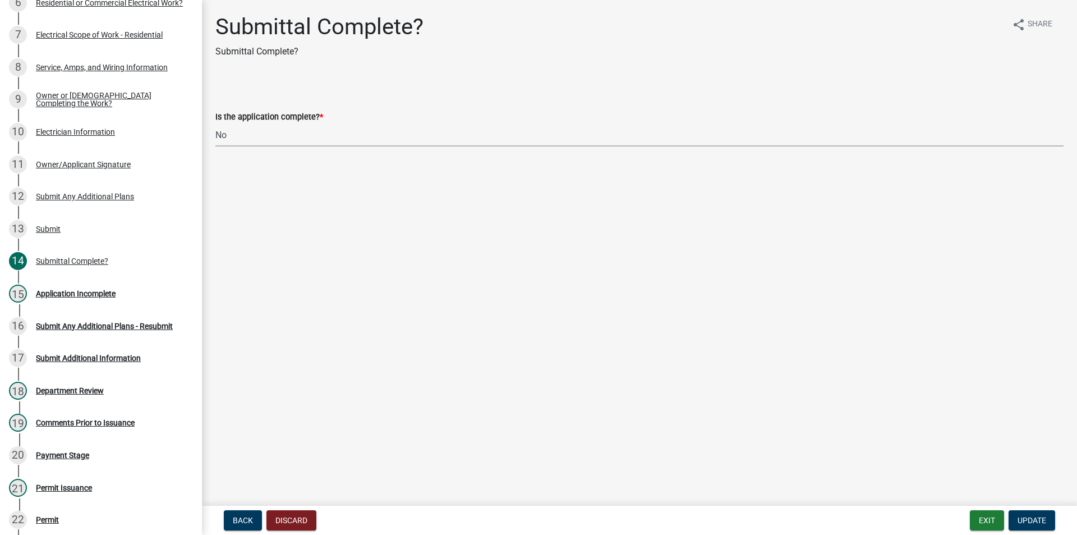
click at [223, 140] on select "Select Item... Yes No" at bounding box center [639, 134] width 848 height 23
click at [215, 123] on select "Select Item... Yes No" at bounding box center [639, 134] width 848 height 23
select select "1782a9c7-7323-4da6-ac5b-f89a69a3d723"
click at [1032, 517] on span "Update" at bounding box center [1032, 520] width 29 height 9
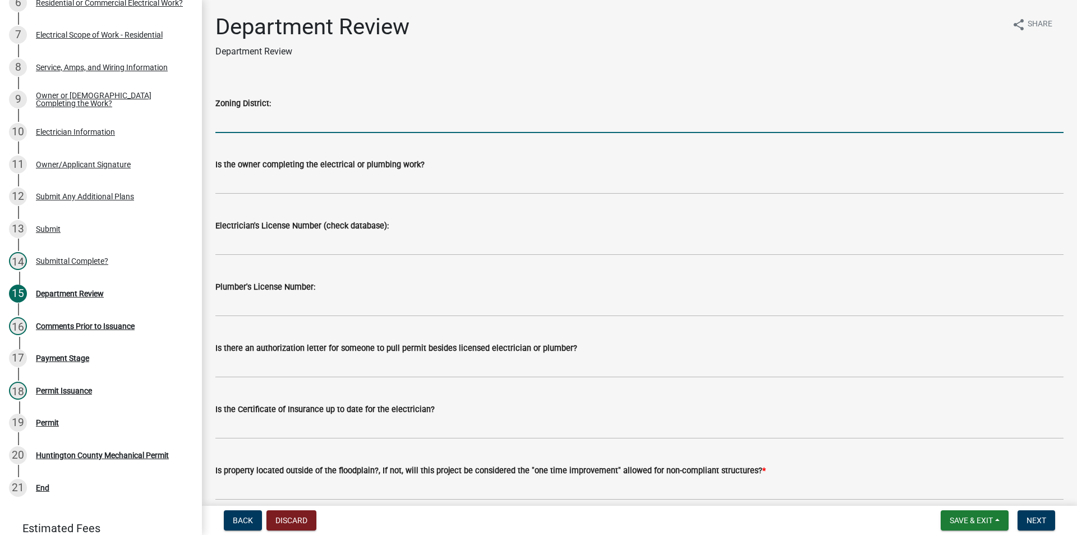
click at [227, 121] on input "Zoning District:" at bounding box center [639, 121] width 848 height 23
type input "R-4"
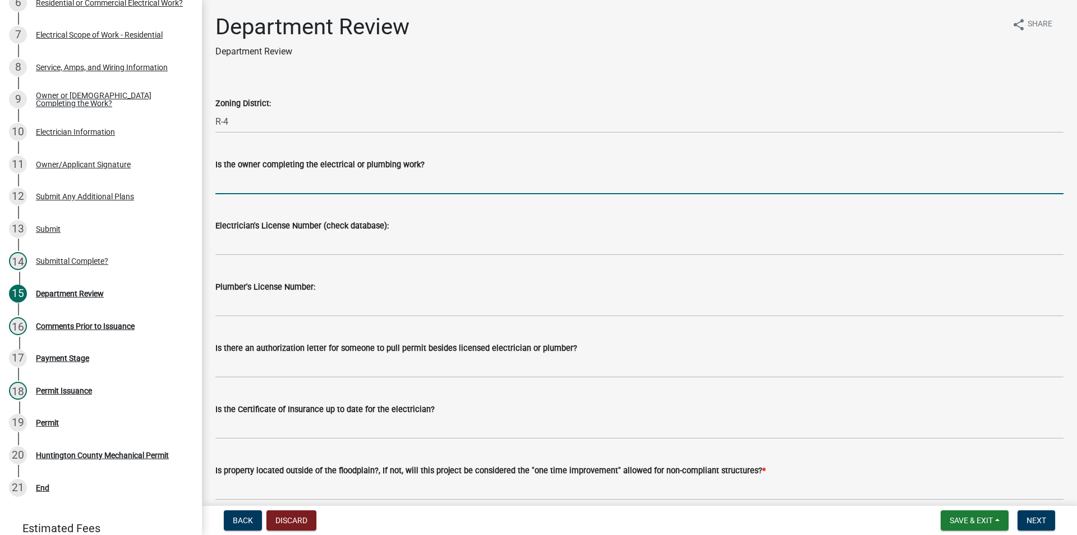
click at [248, 183] on input "Is the owner completing the electrical or plumbing work?" at bounding box center [639, 182] width 848 height 23
type input "Brain Young"
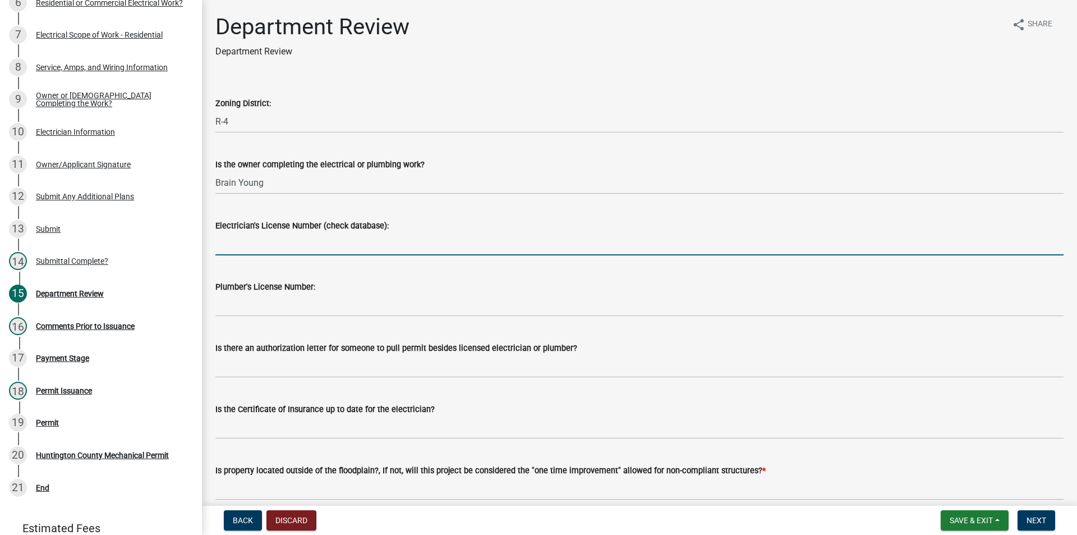
click at [291, 239] on input "Electrician's License Number (check database):" at bounding box center [639, 243] width 848 height 23
type input "25-003"
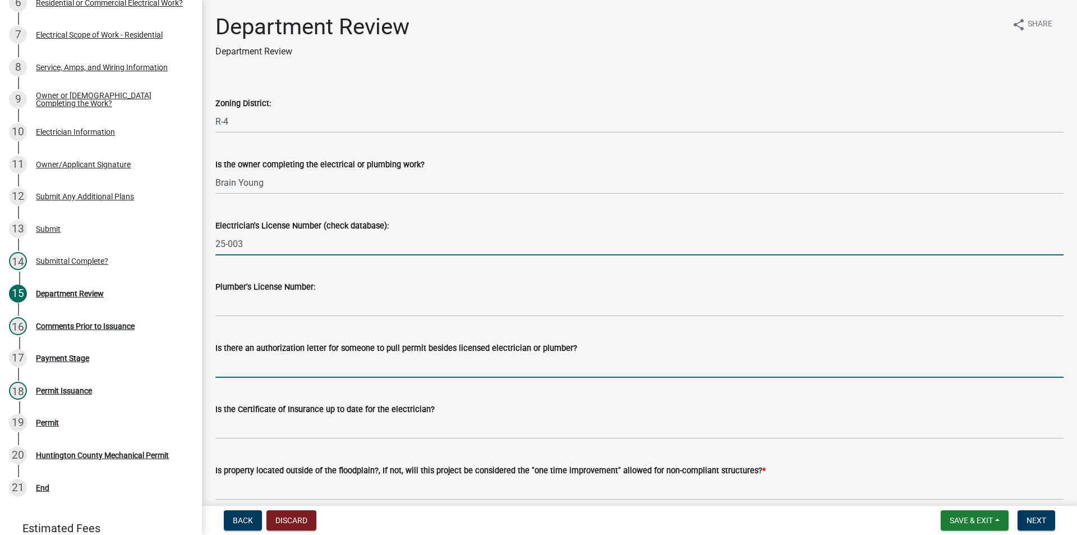
click at [273, 360] on input "Is there an authorization letter for someone to pull permit besides licensed el…" at bounding box center [639, 366] width 848 height 23
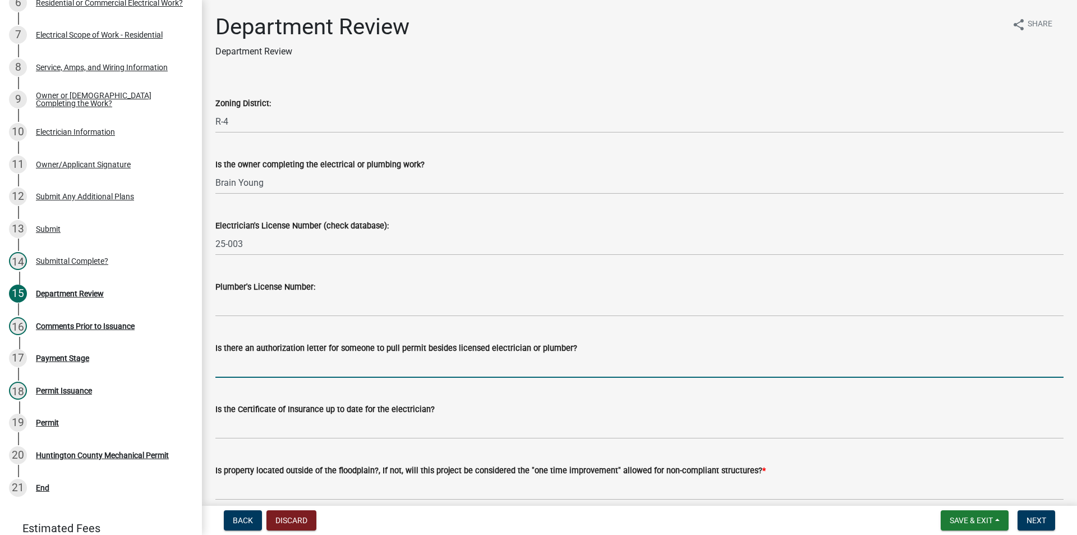
type input "no"
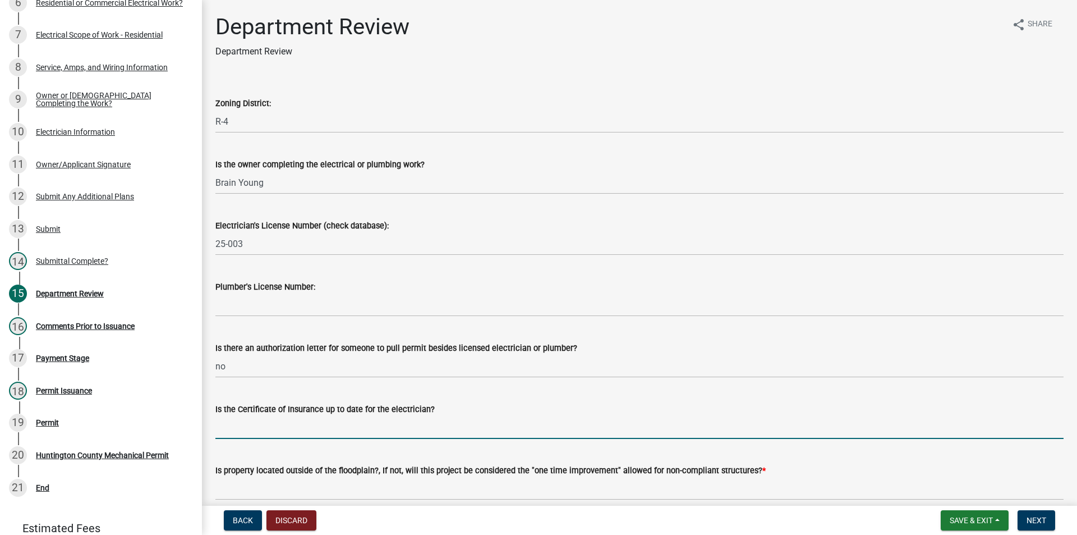
click at [277, 425] on input "Is the Certificate of Insurance up to date for the electrician?" at bounding box center [639, 427] width 848 height 23
type input "yes"
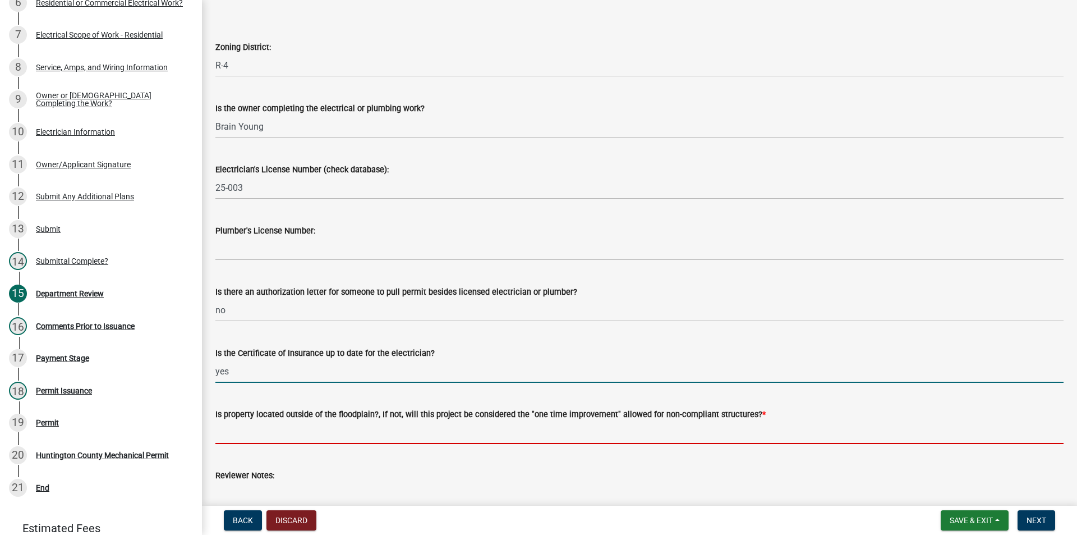
click at [247, 440] on input "Is property located outside of the floodplain?, If not, will this project be co…" at bounding box center [639, 432] width 848 height 23
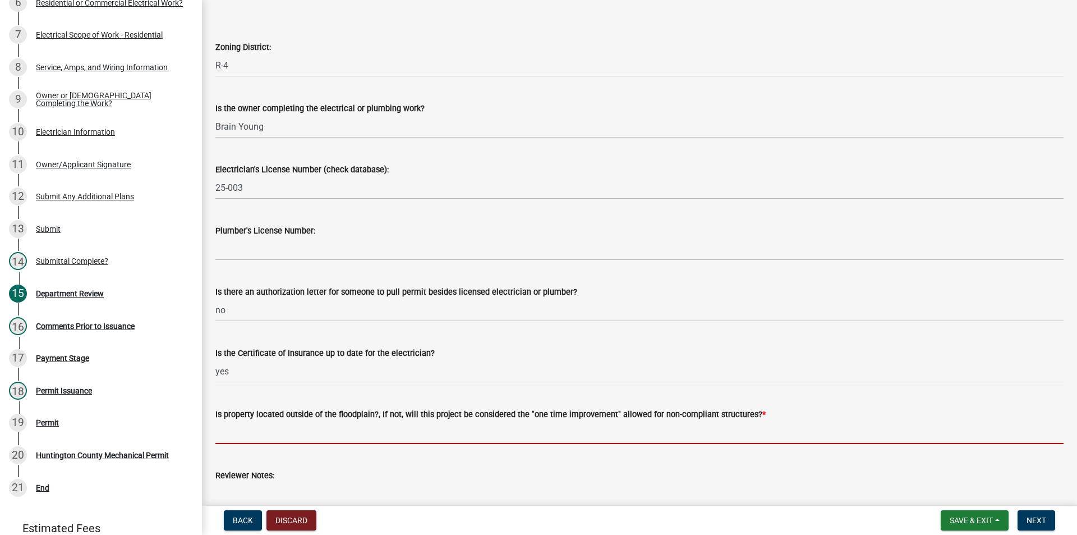
type input "yes"
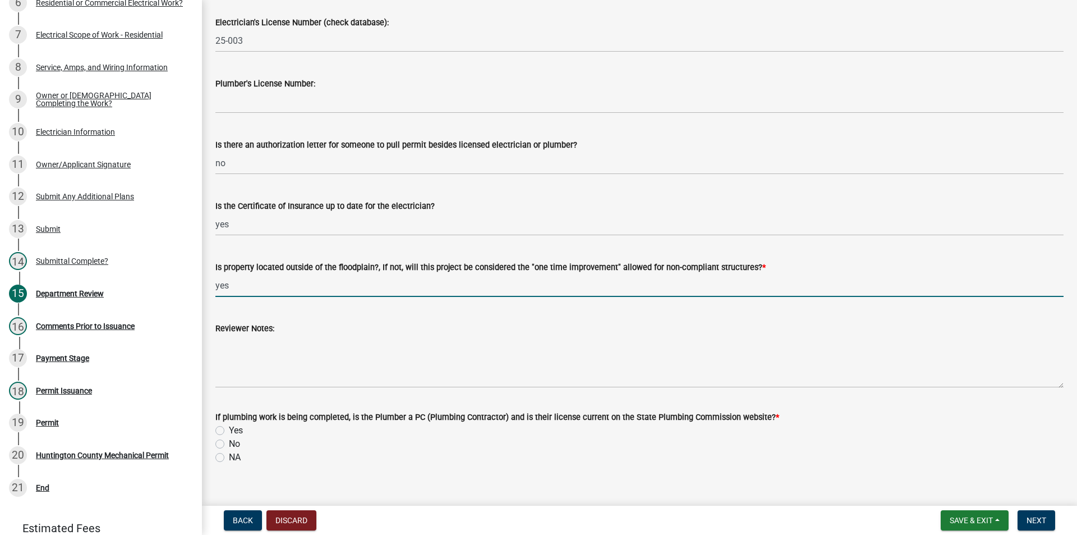
scroll to position [220, 0]
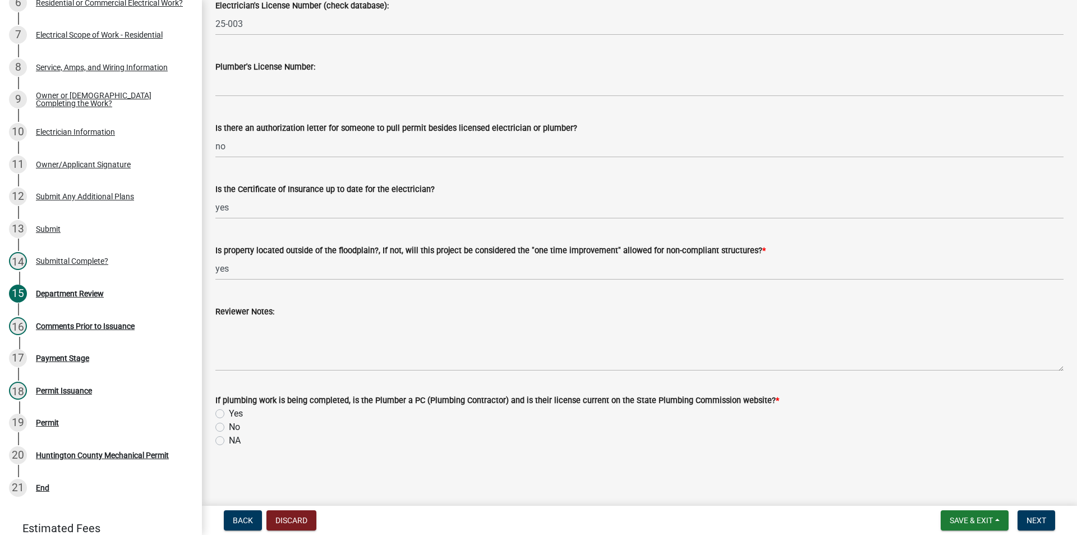
click at [229, 441] on label "NA" at bounding box center [235, 440] width 12 height 13
click at [229, 441] on input "NA" at bounding box center [232, 437] width 7 height 7
radio input "true"
click at [1049, 523] on button "Next" at bounding box center [1037, 520] width 38 height 20
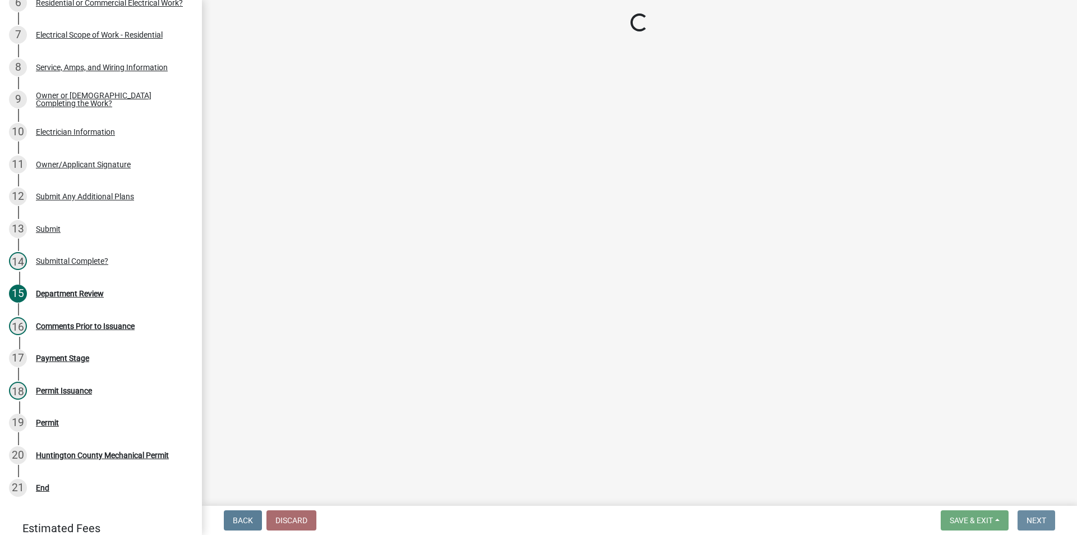
scroll to position [0, 0]
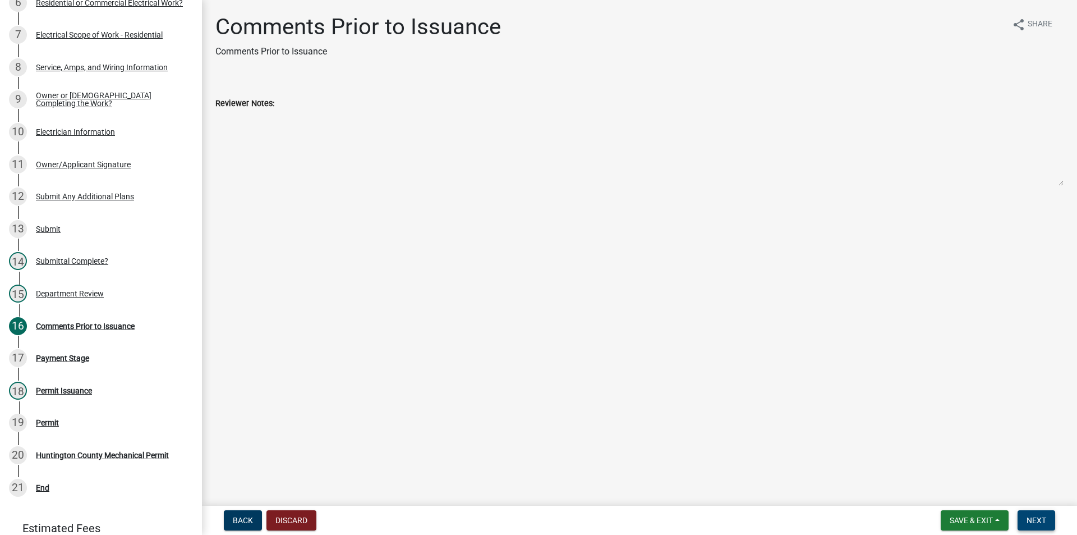
click at [1035, 512] on button "Next" at bounding box center [1037, 520] width 38 height 20
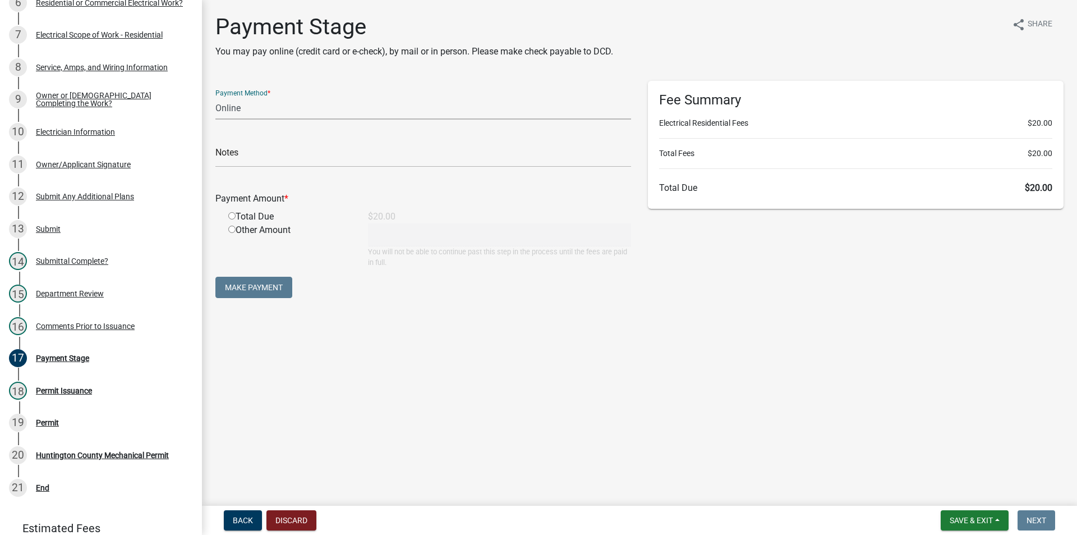
click at [226, 114] on select "Credit Card POS Check Cash Online" at bounding box center [423, 107] width 416 height 23
select select "1: 0"
click at [215, 96] on select "Credit Card POS Check Cash Online" at bounding box center [423, 107] width 416 height 23
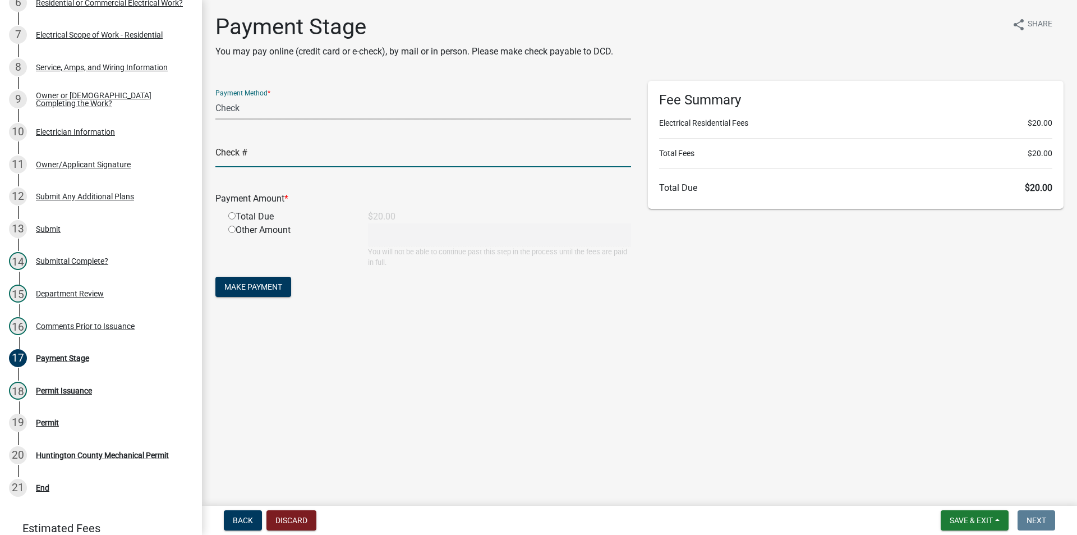
click at [240, 165] on input "text" at bounding box center [423, 155] width 416 height 23
type input "001471"
click at [228, 217] on div "Total Due" at bounding box center [290, 216] width 140 height 13
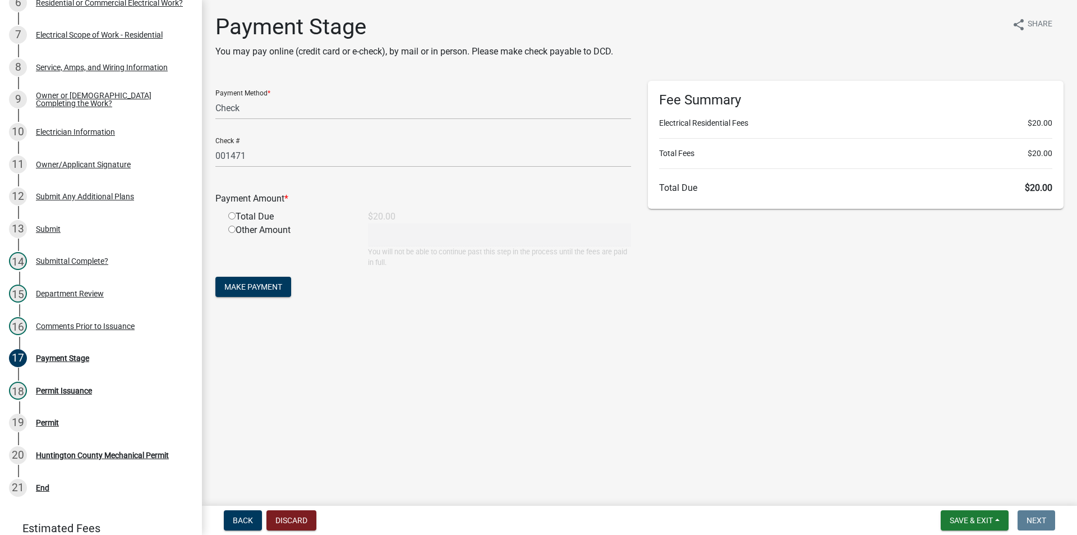
click at [231, 217] on input "radio" at bounding box center [231, 215] width 7 height 7
radio input "true"
type input "20"
click at [266, 281] on button "Make Payment" at bounding box center [253, 287] width 76 height 20
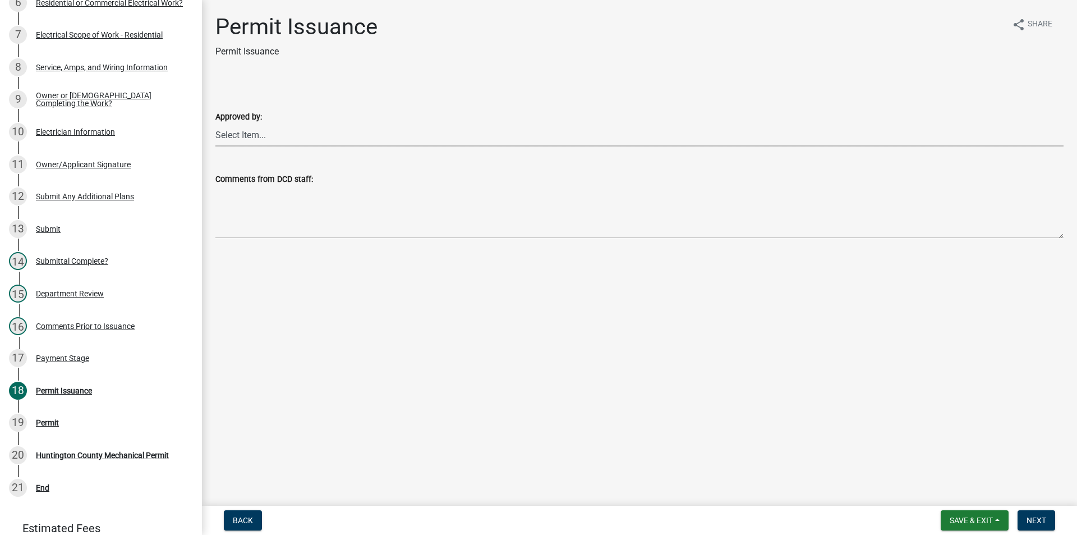
click at [249, 144] on select "Select Item... [PERSON_NAME] [PERSON_NAME] [PERSON_NAME] [PERSON_NAME]" at bounding box center [639, 134] width 848 height 23
click at [215, 123] on select "Select Item... [PERSON_NAME] [PERSON_NAME] [PERSON_NAME] [PERSON_NAME]" at bounding box center [639, 134] width 848 height 23
select select "d57bc1d3-2b23-450a-8825-38658828aa2a"
click at [1046, 523] on span "Next" at bounding box center [1037, 520] width 20 height 9
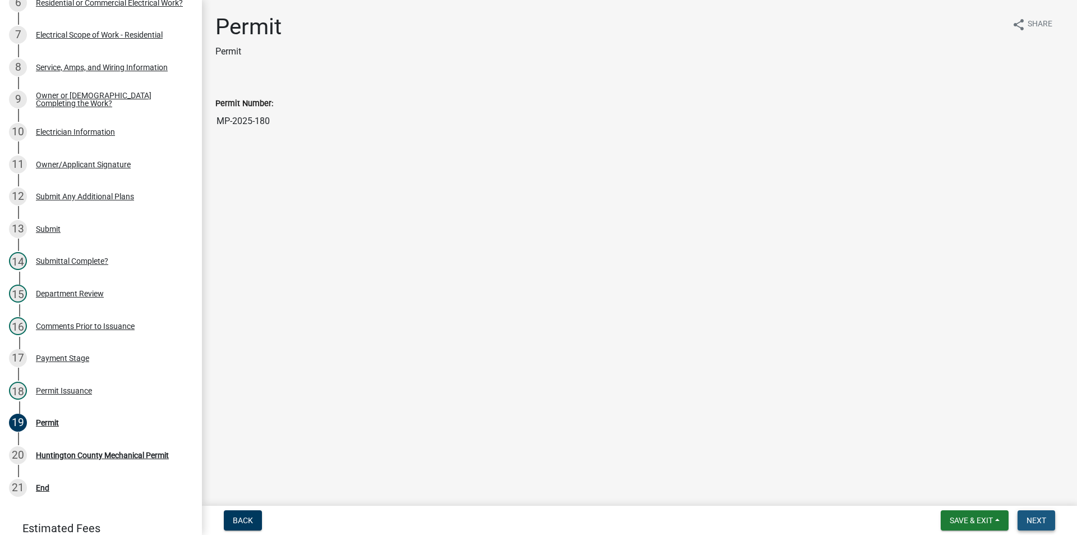
click at [1046, 523] on span "Next" at bounding box center [1037, 520] width 20 height 9
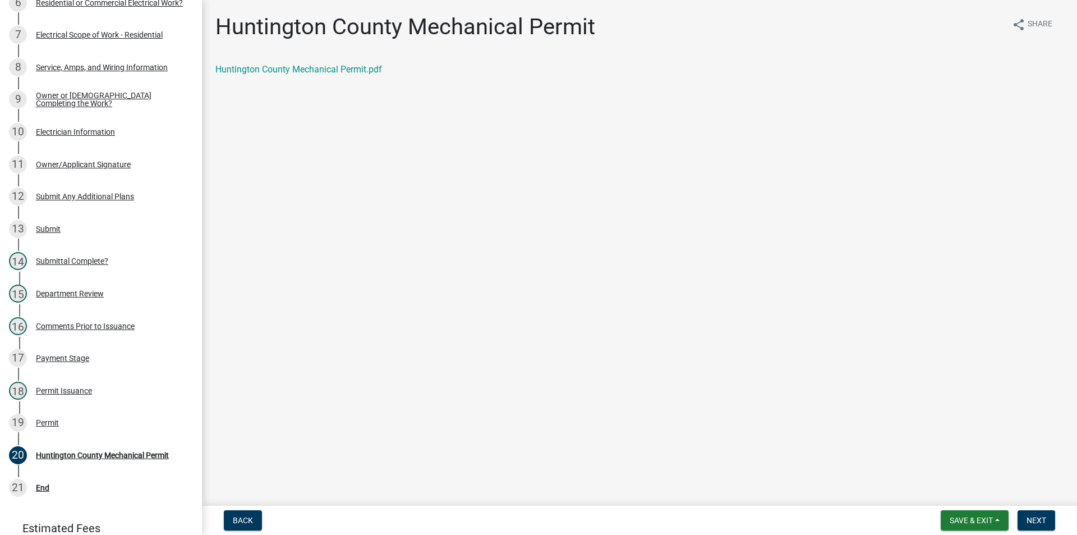
click at [256, 75] on div "Huntington County Mechanical Permit.pdf" at bounding box center [639, 69] width 848 height 13
click at [246, 68] on link "Huntington County Mechanical Permit.pdf" at bounding box center [298, 69] width 167 height 11
click at [1024, 517] on button "Next" at bounding box center [1037, 520] width 38 height 20
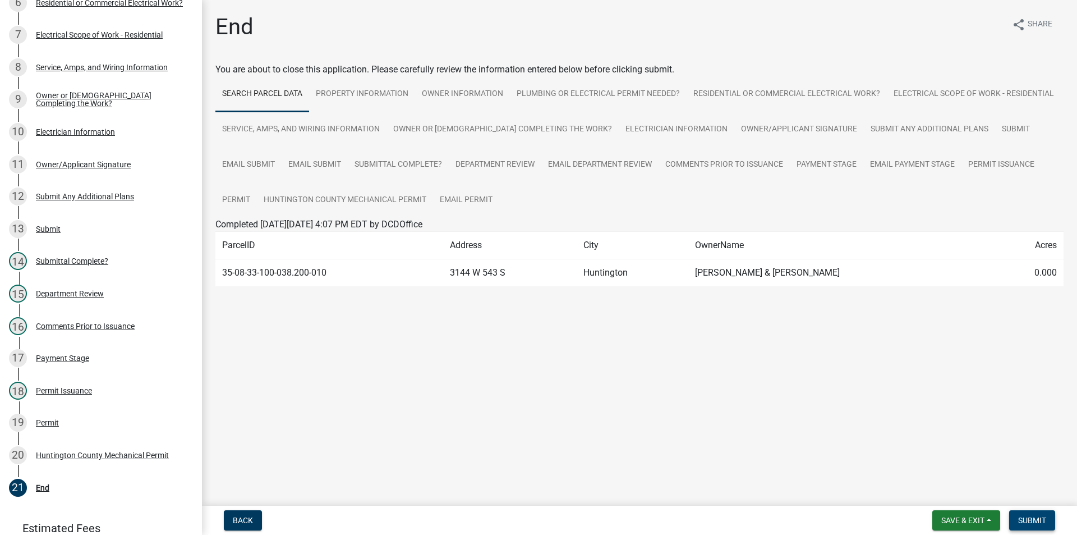
click at [1024, 517] on span "Submit" at bounding box center [1032, 520] width 28 height 9
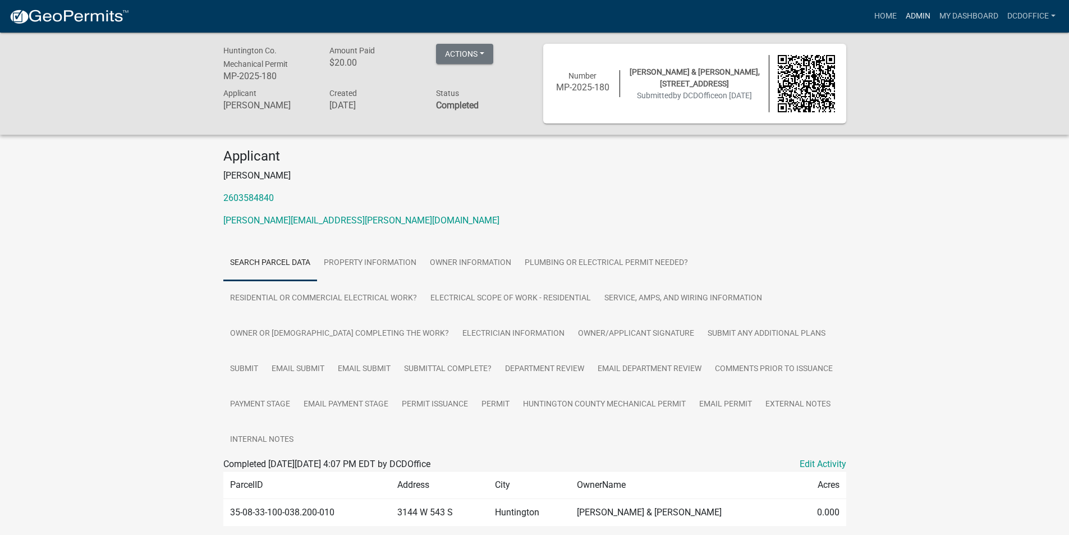
click at [925, 14] on link "Admin" at bounding box center [918, 16] width 34 height 21
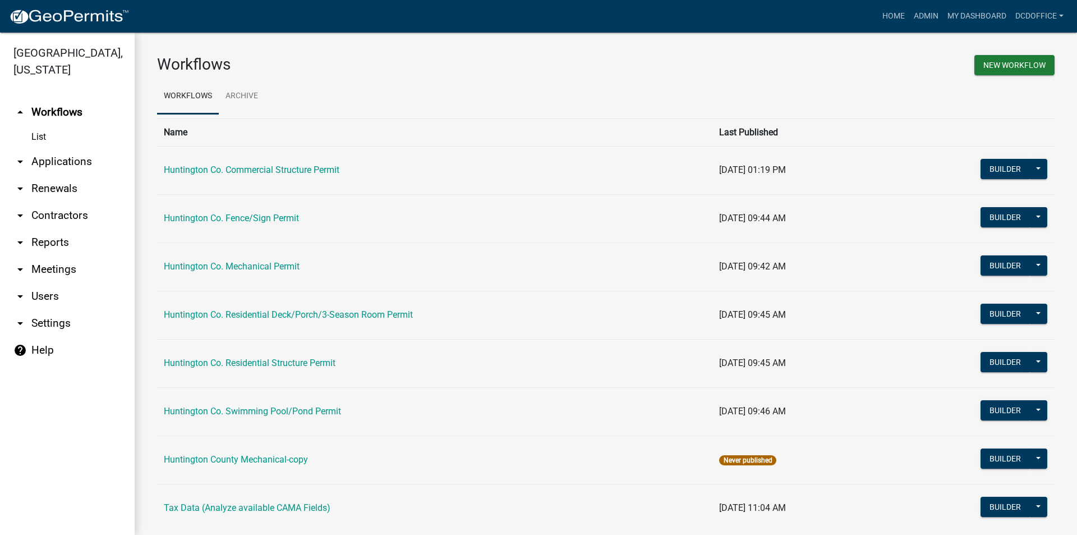
click at [50, 155] on link "arrow_drop_down Applications" at bounding box center [67, 161] width 135 height 27
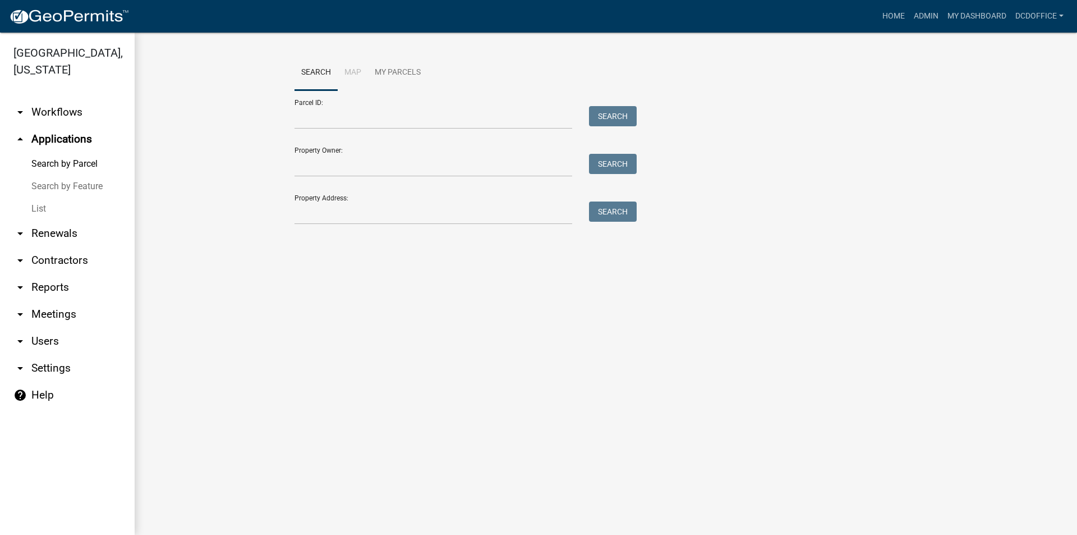
click at [40, 200] on link "List" at bounding box center [67, 208] width 135 height 22
